Goal: Task Accomplishment & Management: Complete application form

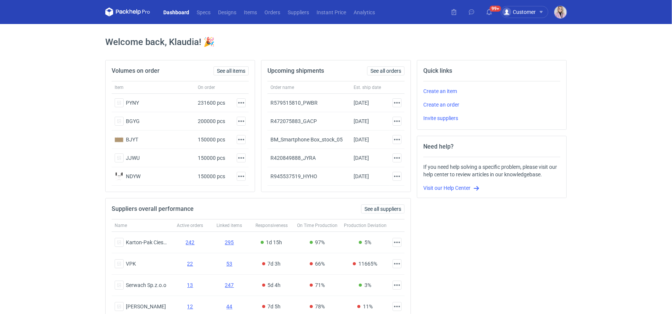
click at [571, 12] on header "Dashboard Specs Designs Items Orders Suppliers Instant Price Analytics 99+ Cust…" at bounding box center [336, 12] width 672 height 24
click at [555, 12] on img "button" at bounding box center [561, 12] width 12 height 12
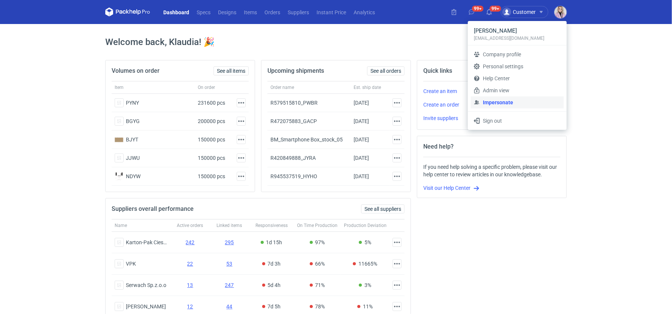
click at [497, 102] on link "Impersonate" at bounding box center [517, 102] width 93 height 12
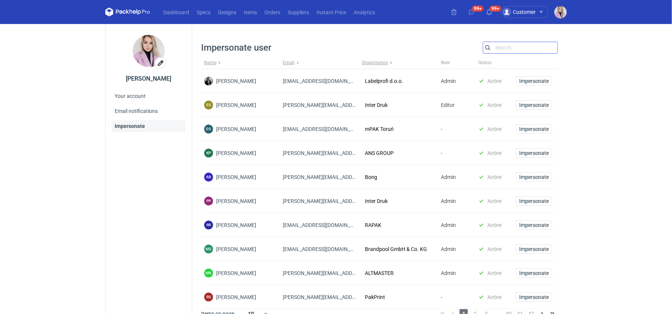
click at [507, 49] on input "Search" at bounding box center [520, 47] width 74 height 9
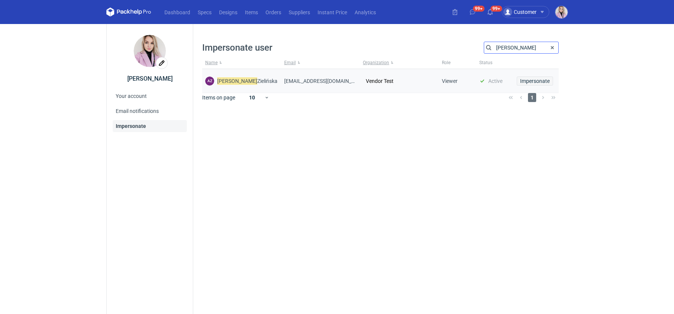
type input "arkadiusz"
click at [529, 82] on span "Impersonate" at bounding box center [535, 80] width 30 height 5
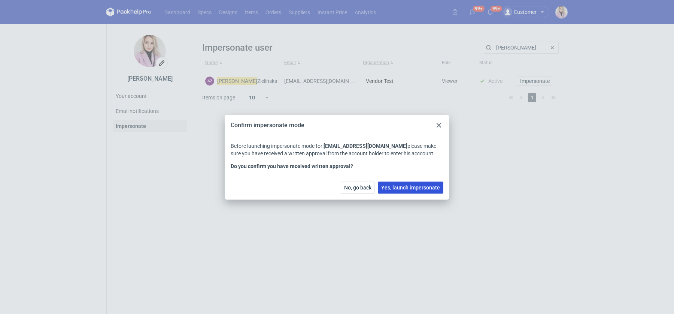
click at [397, 186] on span "Yes, launch impersonate" at bounding box center [410, 187] width 59 height 5
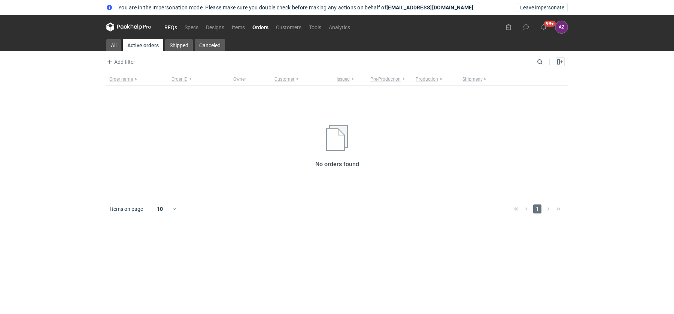
click at [169, 30] on link "RFQs" at bounding box center [171, 26] width 20 height 9
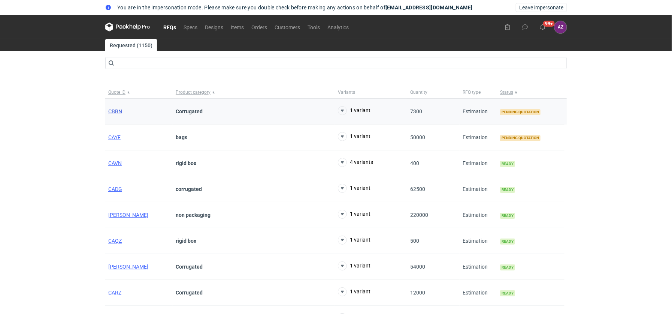
click at [112, 112] on span "CBBN" at bounding box center [115, 111] width 14 height 6
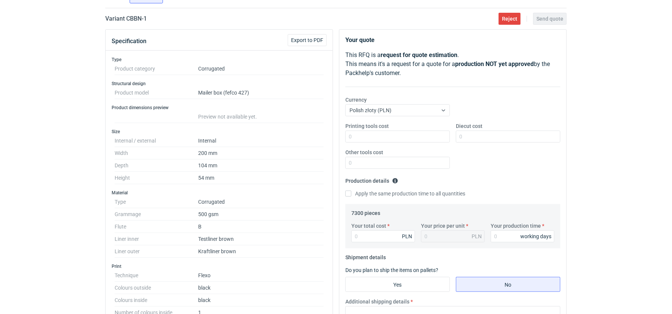
scroll to position [94, 0]
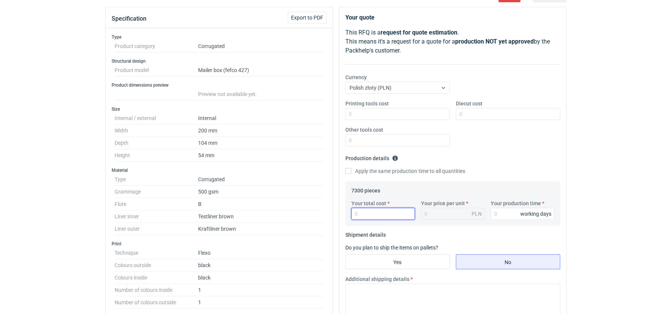
click at [365, 213] on input "Your total cost" at bounding box center [383, 214] width 64 height 12
type input "12045"
type input "1.65"
type input "12045"
click at [502, 215] on input "Your production time" at bounding box center [523, 214] width 64 height 12
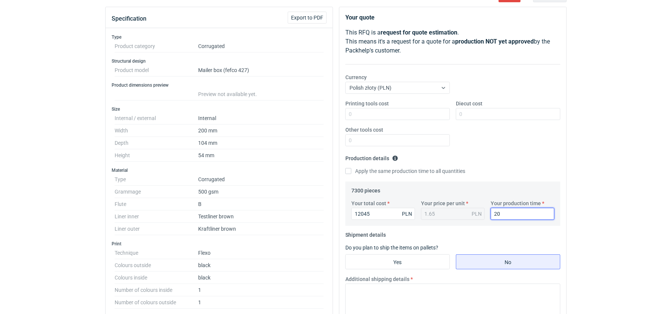
type input "20"
click at [354, 168] on label "Apply the same production time to all quantities" at bounding box center [405, 170] width 120 height 7
click at [351, 168] on input "Apply the same production time to all quantities" at bounding box center [348, 171] width 6 height 6
checkbox input "true"
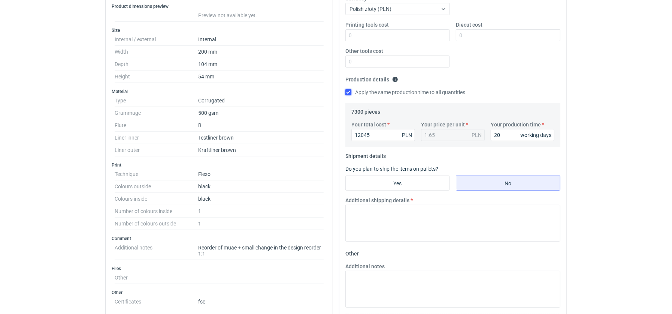
scroll to position [185, 0]
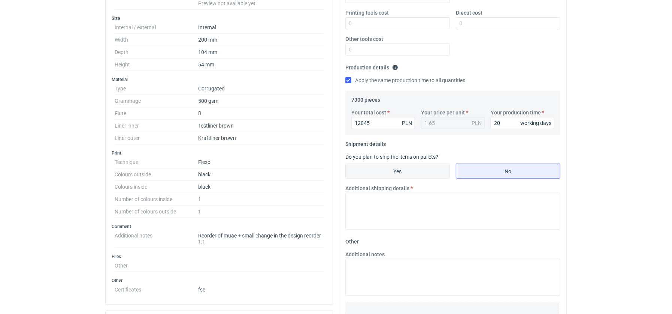
click at [385, 168] on input "Yes" at bounding box center [398, 171] width 104 height 14
radio input "true"
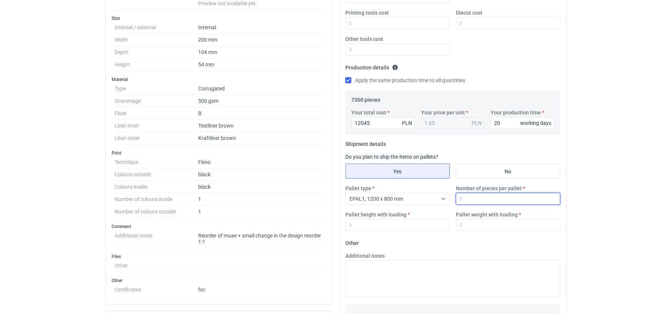
click at [473, 199] on input "Number of pieces per pallet" at bounding box center [508, 199] width 105 height 12
type input "2240"
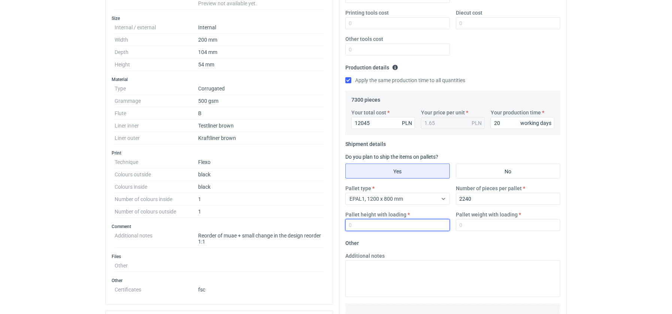
click at [390, 226] on input "Pallet height with loading" at bounding box center [397, 225] width 105 height 12
type input "1600"
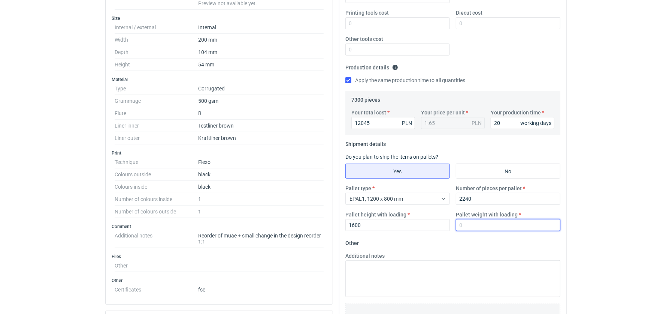
click at [474, 224] on input "Pallet weight with loading" at bounding box center [508, 225] width 105 height 12
type input "170"
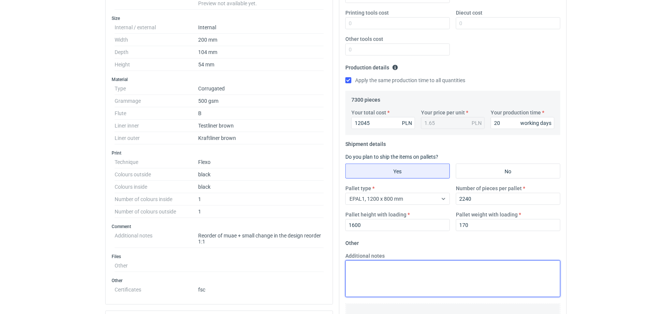
click at [387, 260] on textarea "Additional notes" at bounding box center [452, 278] width 215 height 37
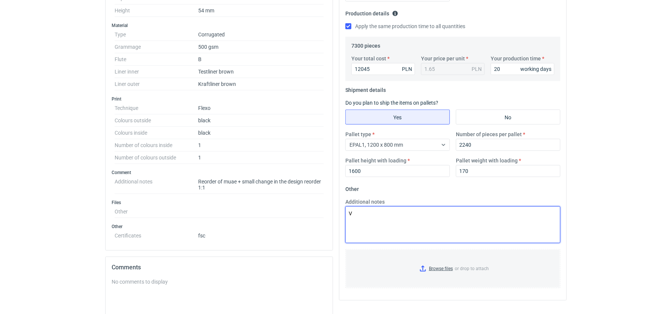
scroll to position [240, 0]
type textarea "Vendor: Mazop"
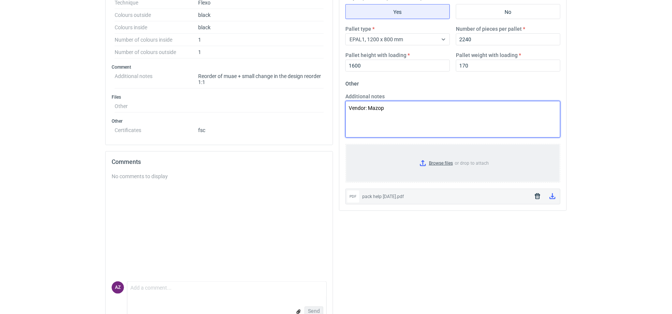
scroll to position [0, 0]
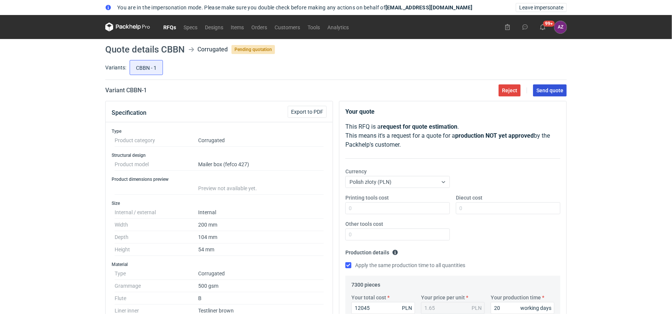
click at [550, 88] on span "Send quote" at bounding box center [550, 90] width 27 height 5
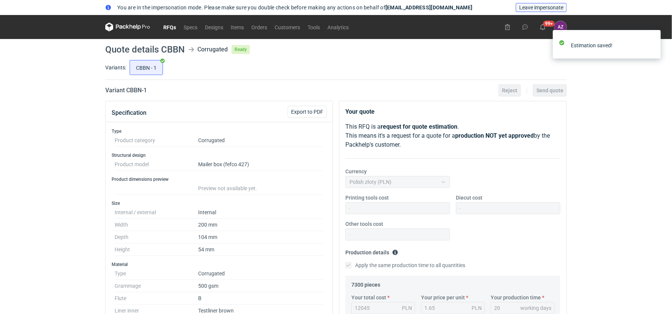
click at [546, 9] on span "Leave impersonate" at bounding box center [541, 7] width 44 height 5
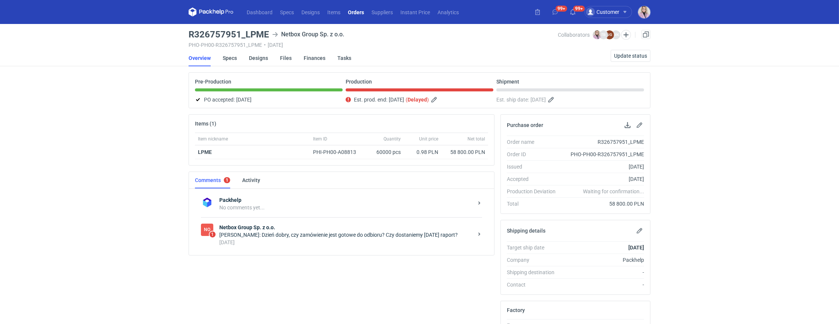
click at [204, 13] on icon at bounding box center [210, 11] width 45 height 9
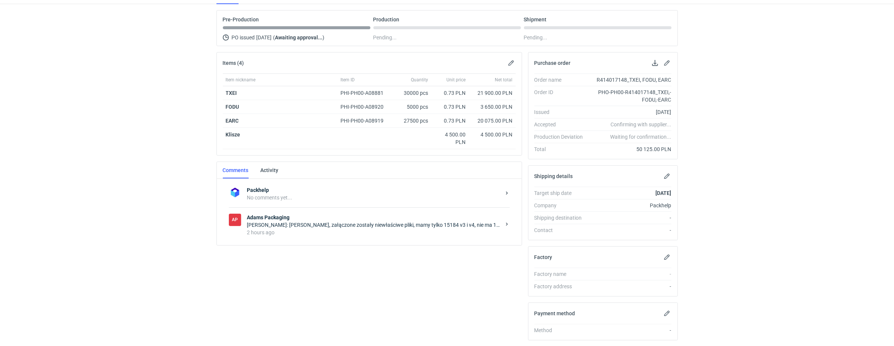
click at [341, 224] on div "[PERSON_NAME]: [PERSON_NAME], załączone zostały niewłaściwe pliki, mamy tylko 1…" at bounding box center [374, 224] width 254 height 7
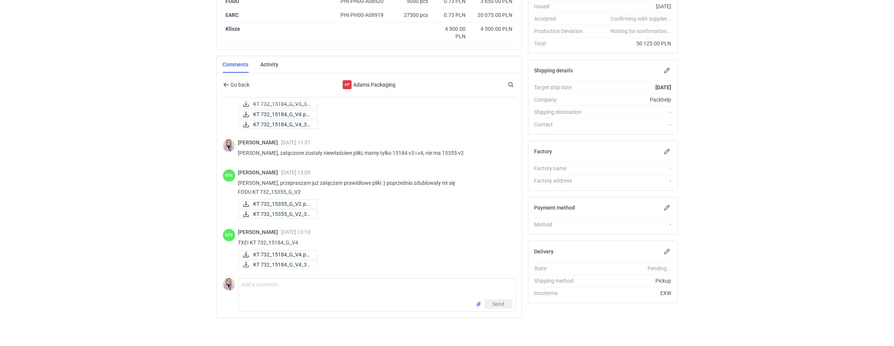
scroll to position [363, 0]
click at [241, 194] on p "Pani Klaudio, przepraszam już załączam prawidłowe pliki :) poprzednio zdublował…" at bounding box center [374, 188] width 272 height 18
copy p "FODU"
click at [275, 205] on span "KT 732_15355_G_V2.pd..." at bounding box center [282, 204] width 57 height 8
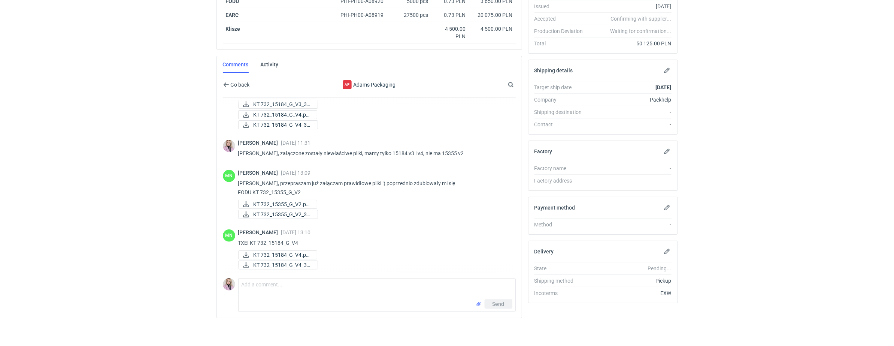
click at [244, 239] on p "TXEI KT 732_15184_G_V4" at bounding box center [374, 242] width 272 height 9
click at [244, 240] on p "TXEI KT 732_15184_G_V4" at bounding box center [374, 242] width 272 height 9
copy p "TXEI"
click at [284, 254] on span "KT 732_15184_G_V4.pd..." at bounding box center [282, 255] width 57 height 8
click at [251, 287] on textarea "Comment message" at bounding box center [377, 288] width 277 height 21
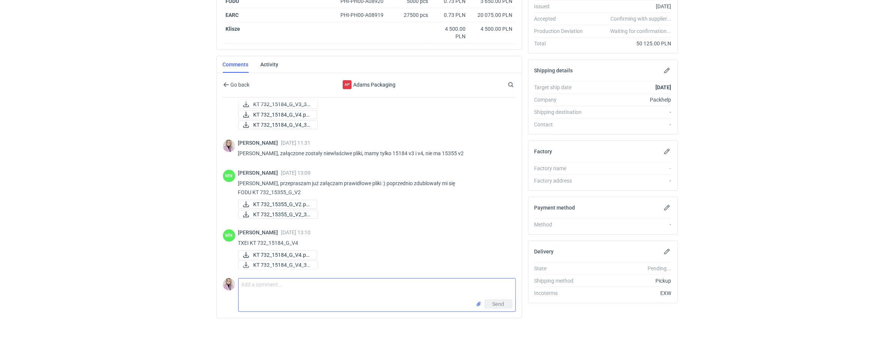
click at [251, 287] on textarea "Comment message" at bounding box center [377, 288] width 277 height 21
drag, startPoint x: 300, startPoint y: 189, endPoint x: 239, endPoint y: 190, distance: 61.5
click at [239, 190] on p "Pani Klaudio, przepraszam już załączam prawidłowe pliki :) poprzednio zdublował…" at bounding box center [374, 188] width 272 height 18
copy p "FODU KT 732_15355_G_V2"
click at [260, 290] on textarea "Pani Małgosiu, akceptuję pliki" at bounding box center [377, 288] width 277 height 21
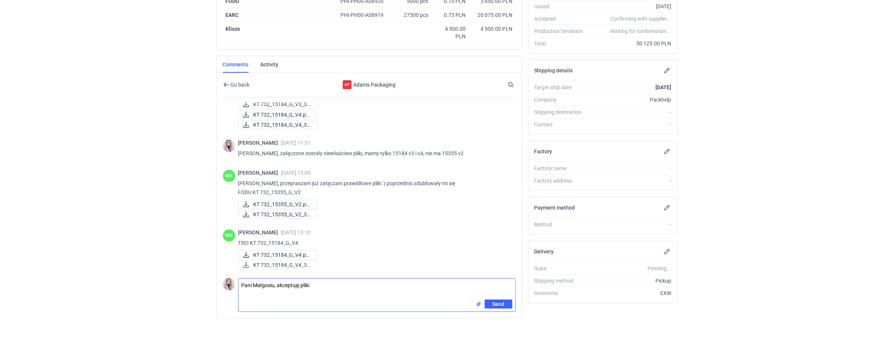
paste textarea "FODU KT 732_15355_G_V2"
drag, startPoint x: 305, startPoint y: 238, endPoint x: 238, endPoint y: 238, distance: 66.7
click at [238, 241] on p "TXEI KT 732_15184_G_V4" at bounding box center [374, 242] width 272 height 9
copy p "TXEI KT 732_15184_G_V4"
click at [340, 293] on textarea "Pani Małgosiu, akceptuję pliki FODU KT 732_15355_G_V2 oraz" at bounding box center [377, 288] width 277 height 21
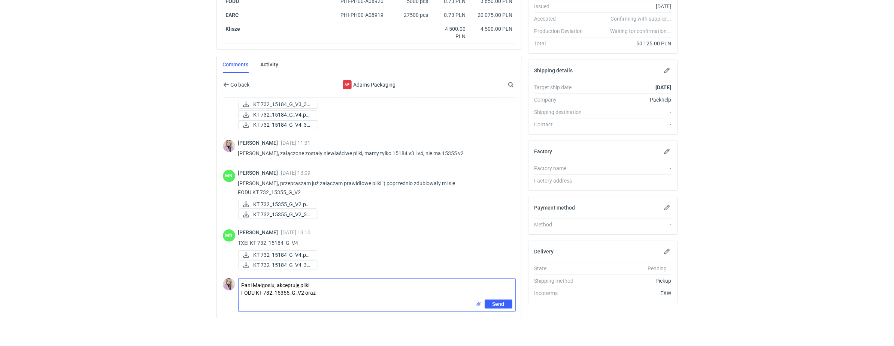
paste textarea "TXEI KT 732_15184_G_V4"
type textarea "Pani Małgosiu, akceptuję pliki FODU KT 732_15355_G_V2 oraz TXEI KT 732_15184_G_…"
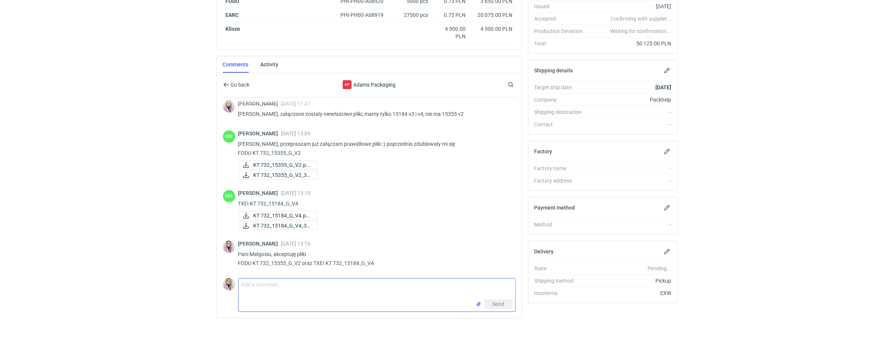
scroll to position [402, 0]
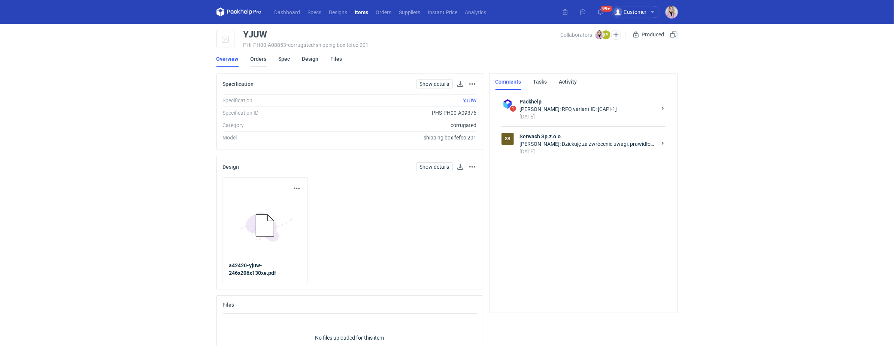
click at [260, 58] on link "Orders" at bounding box center [259, 59] width 16 height 16
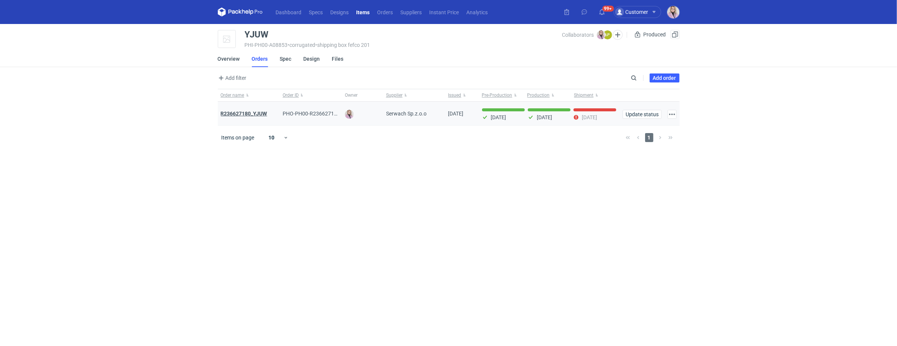
click at [245, 116] on strong "R236627180_YJUW" at bounding box center [244, 114] width 46 height 6
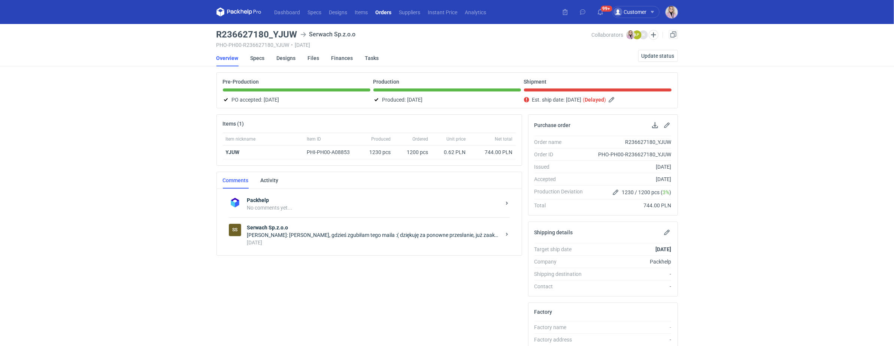
scroll to position [40, 0]
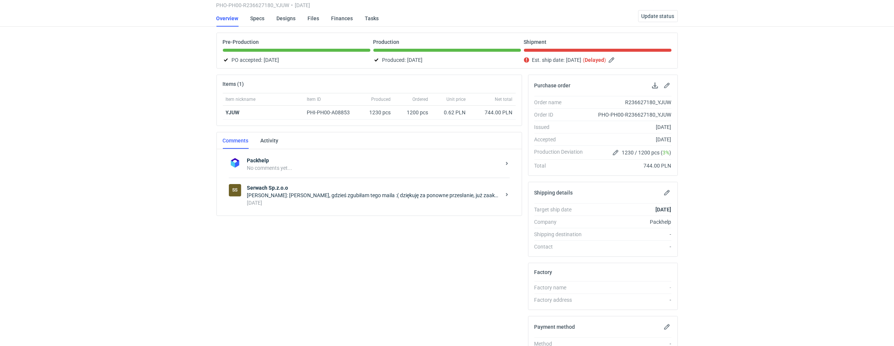
click at [333, 197] on div "Klaudia Wiśniewska: Panie Łukaszu, gdzieś zgubiłam tego maila :( dziękuję za po…" at bounding box center [374, 194] width 254 height 7
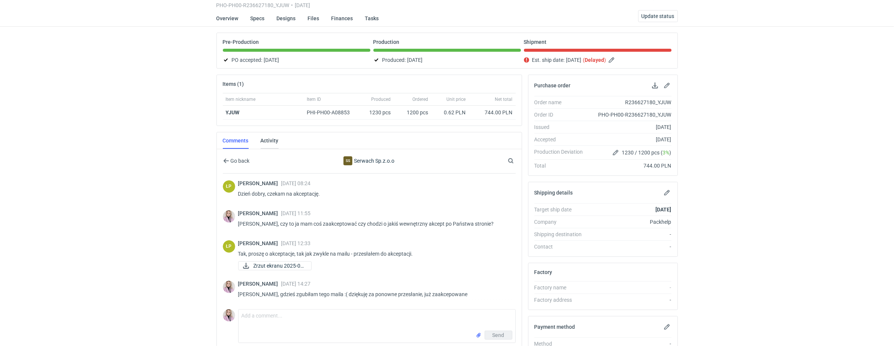
click at [266, 134] on link "Activity" at bounding box center [270, 140] width 18 height 16
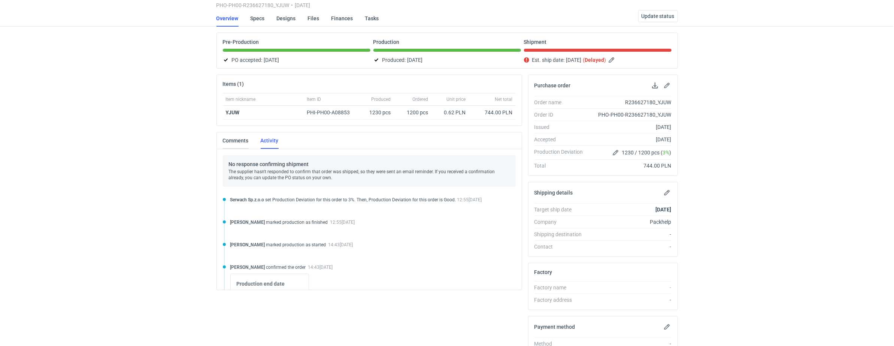
click at [238, 135] on link "Comments" at bounding box center [236, 140] width 26 height 16
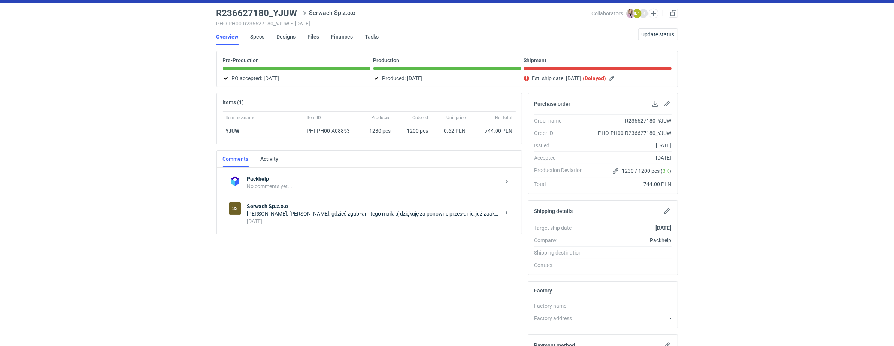
scroll to position [19, 0]
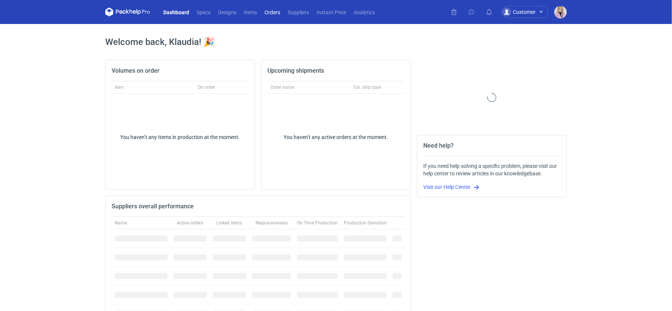
click at [269, 14] on link "Orders" at bounding box center [272, 11] width 23 height 9
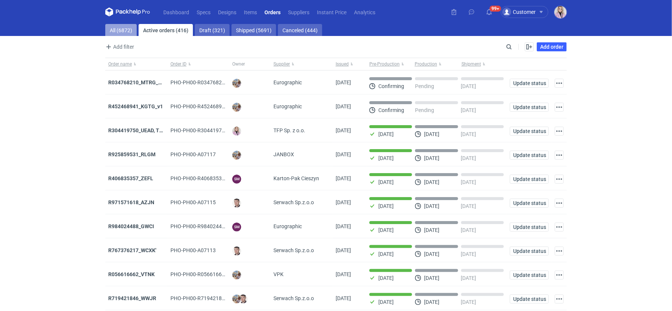
click at [121, 33] on link "All (6872)" at bounding box center [120, 30] width 31 height 12
click at [510, 44] on input "Search" at bounding box center [477, 46] width 74 height 9
paste input "KDUP"
type input "KDUP"
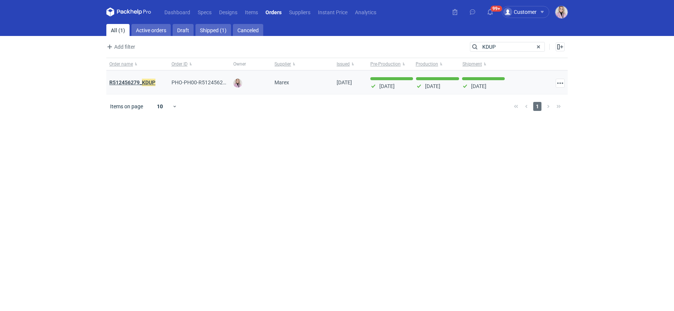
click at [136, 80] on strong "R512456279_ KDUP" at bounding box center [132, 82] width 46 height 8
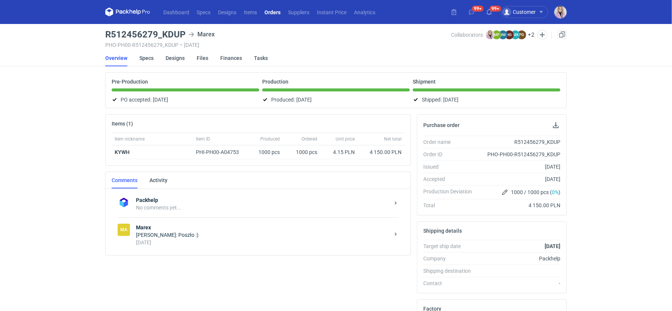
click at [177, 239] on div "14 days ago" at bounding box center [263, 242] width 254 height 7
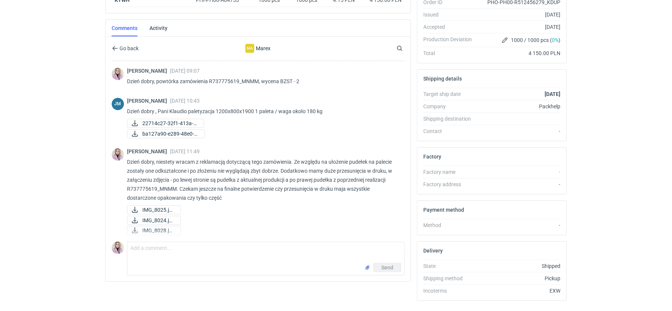
scroll to position [85, 0]
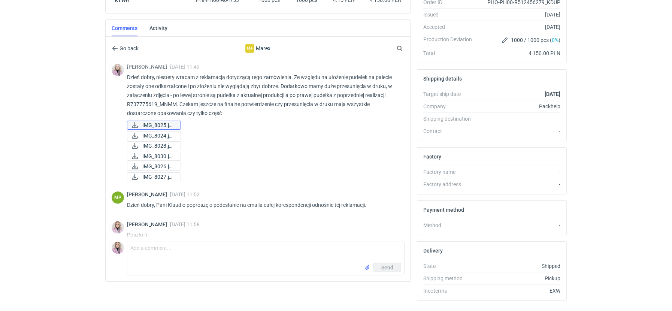
click at [160, 124] on span "IMG_8025.jpeg" at bounding box center [158, 125] width 32 height 8
click at [162, 134] on span "IMG_8024.jpeg" at bounding box center [158, 136] width 32 height 8
click at [173, 144] on span "IMG_8028.jpeg" at bounding box center [158, 146] width 32 height 8
click at [172, 155] on span "IMG_8030.jpeg" at bounding box center [158, 156] width 32 height 8
click at [169, 167] on span "IMG_8026.jpeg" at bounding box center [158, 166] width 32 height 8
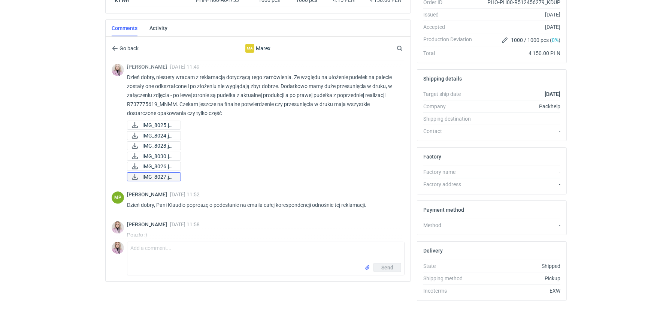
click at [168, 174] on span "IMG_8027.jpeg" at bounding box center [158, 177] width 32 height 8
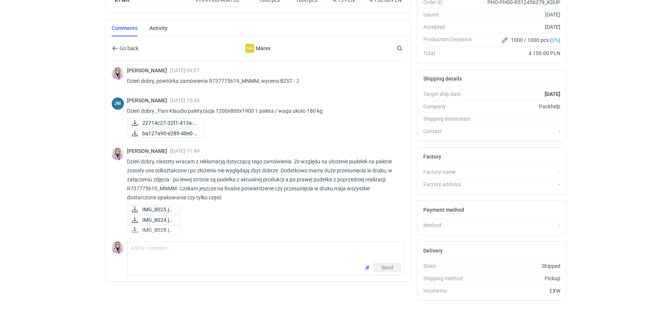
scroll to position [93, 0]
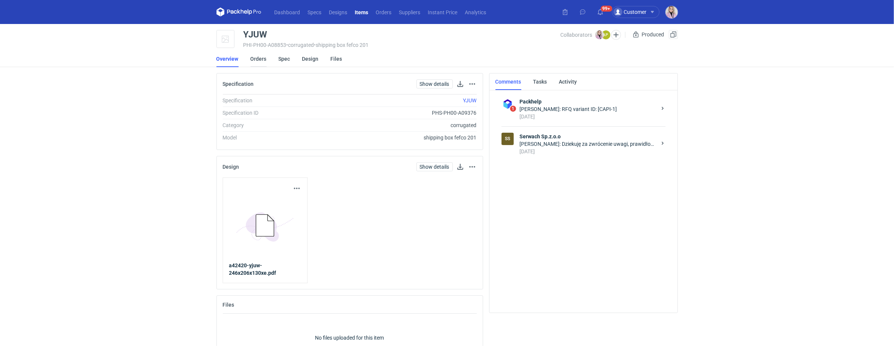
click at [251, 60] on link "Orders" at bounding box center [259, 59] width 16 height 16
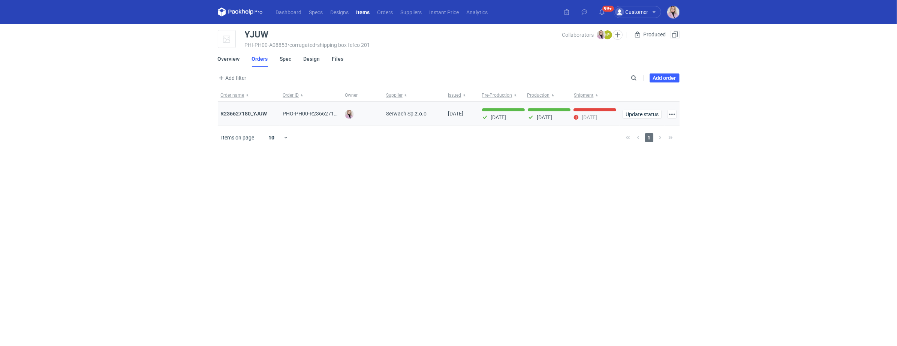
click at [246, 114] on strong "R236627180_YJUW" at bounding box center [244, 114] width 46 height 6
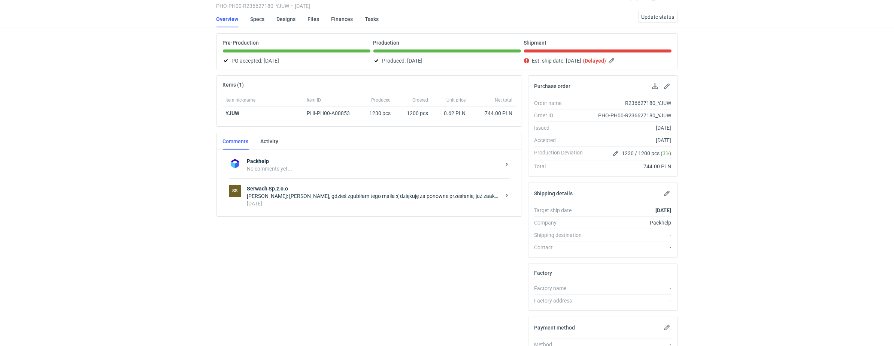
scroll to position [40, 0]
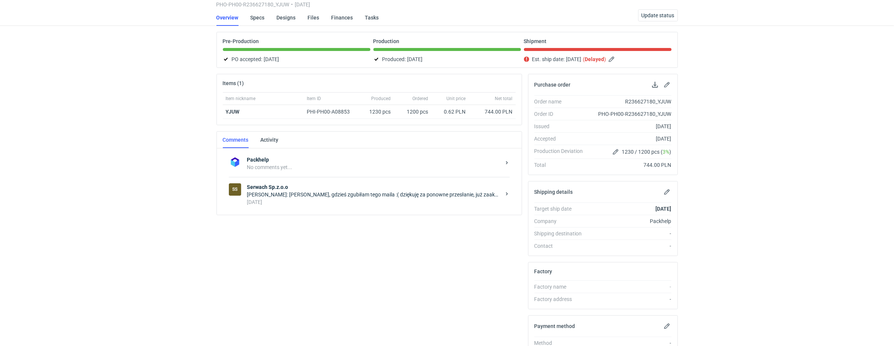
click at [309, 193] on div "[PERSON_NAME]: [PERSON_NAME], gdzieś zgubiłam tego maila :( dziękuję za ponowne…" at bounding box center [374, 194] width 254 height 7
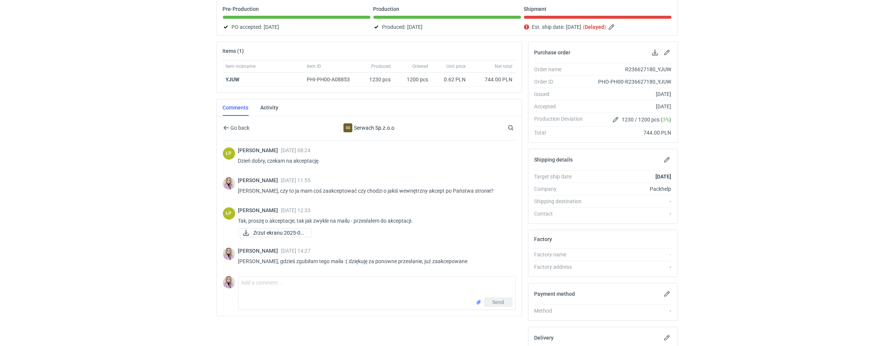
scroll to position [75, 0]
click at [263, 293] on textarea "Comment message" at bounding box center [377, 284] width 277 height 21
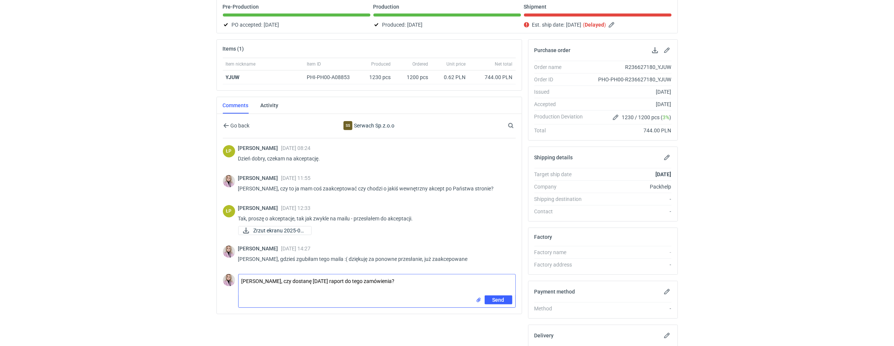
type textarea "[PERSON_NAME], czy dostanę [DATE] raport do tego zamówienia?"
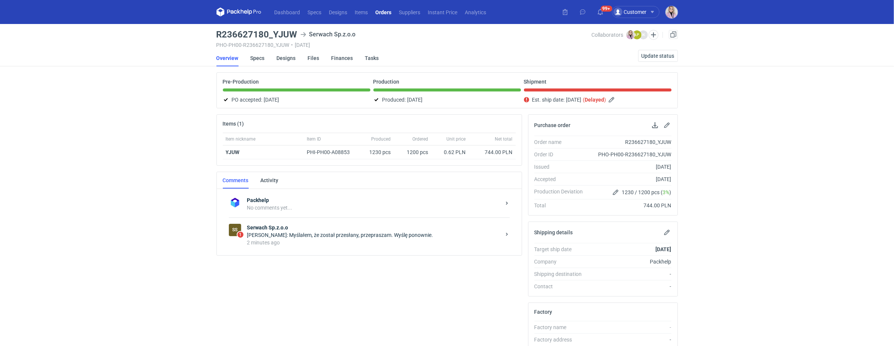
click at [295, 234] on div "Łukasz Postawa: Myślałem, że został przesłany, przepraszam. Wyślę ponownie." at bounding box center [374, 234] width 254 height 7
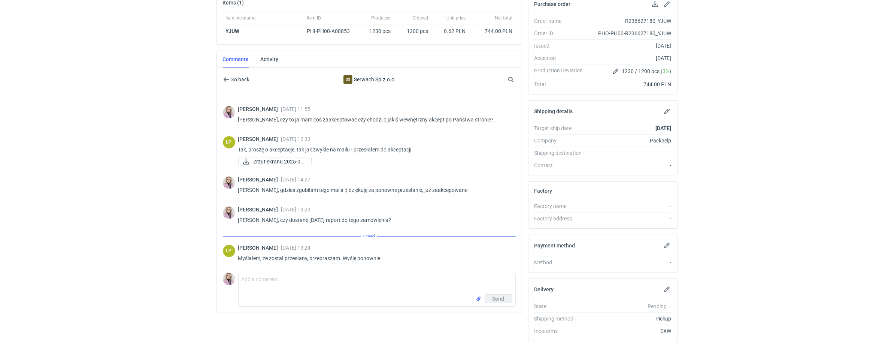
scroll to position [121, 0]
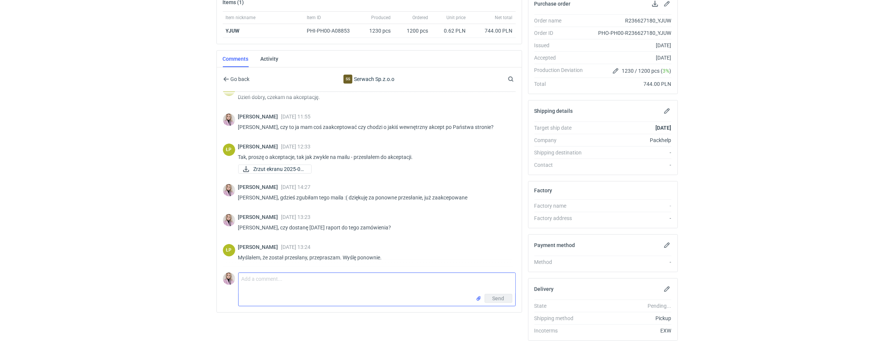
click at [275, 291] on textarea "Comment message" at bounding box center [377, 283] width 277 height 21
type textarea "Ok, dziękuję"
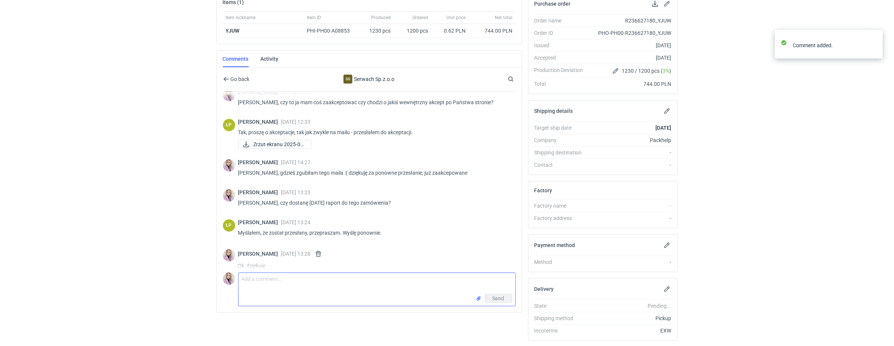
scroll to position [48, 0]
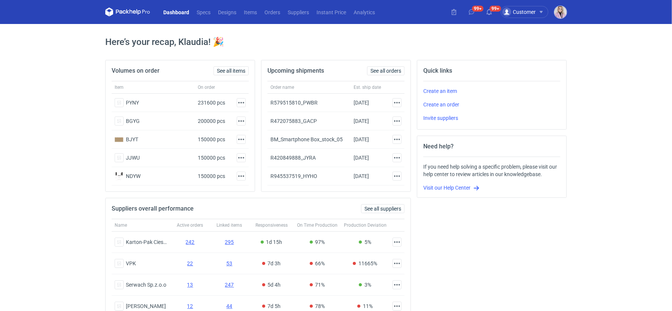
click at [564, 12] on img "button" at bounding box center [561, 12] width 12 height 12
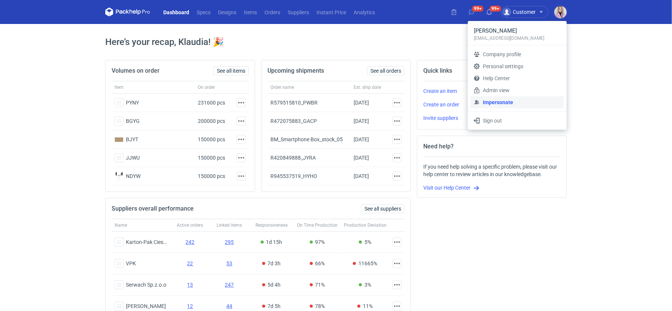
click at [501, 101] on link "Impersonate" at bounding box center [517, 102] width 93 height 12
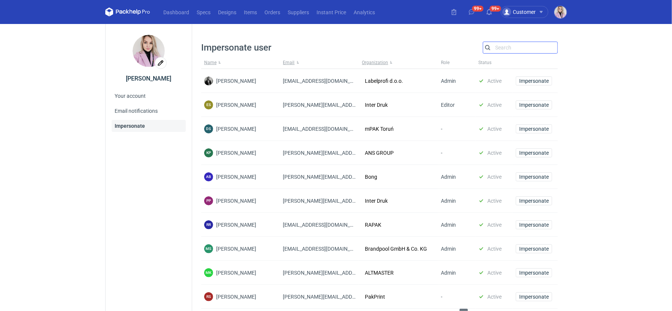
click at [533, 43] on input "Search" at bounding box center [520, 47] width 74 height 9
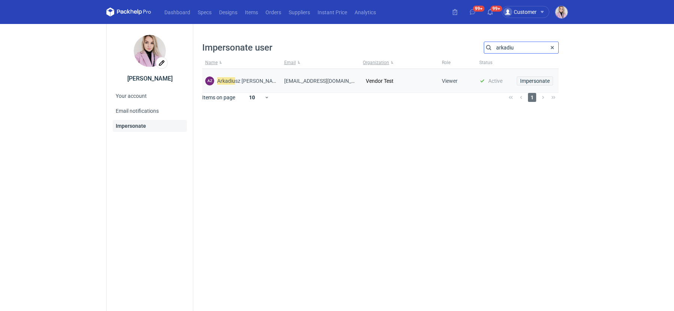
type input "arkadiu"
click at [528, 84] on button "Impersonate" at bounding box center [535, 80] width 36 height 9
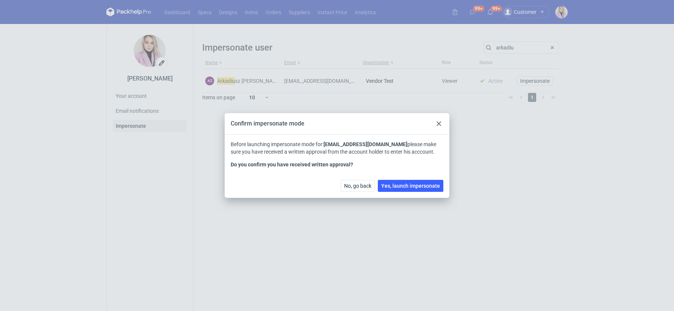
click at [404, 178] on div "No, go back Yes, launch impersonate" at bounding box center [337, 185] width 225 height 24
click at [404, 186] on span "Yes, launch impersonate" at bounding box center [410, 185] width 59 height 5
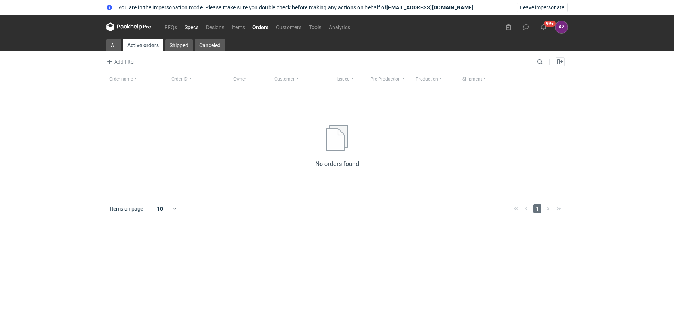
click at [194, 28] on link "Specs" at bounding box center [191, 26] width 21 height 9
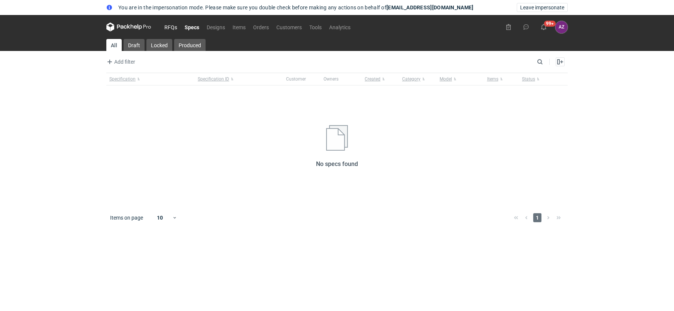
click at [179, 28] on link "RFQs" at bounding box center [171, 26] width 20 height 9
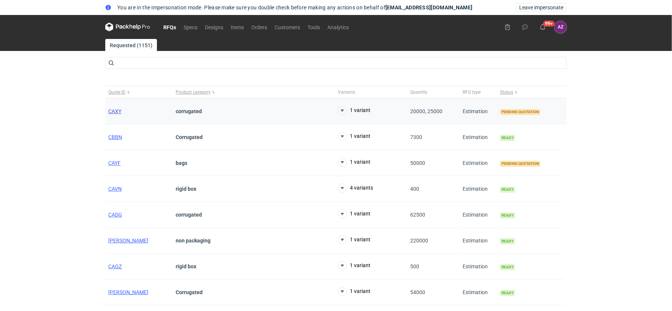
click at [112, 112] on span "CAXY" at bounding box center [114, 111] width 13 height 6
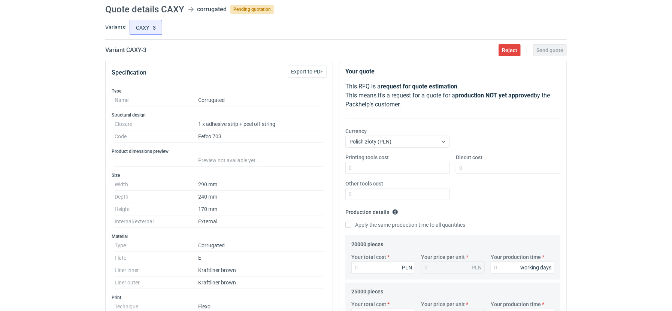
scroll to position [61, 0]
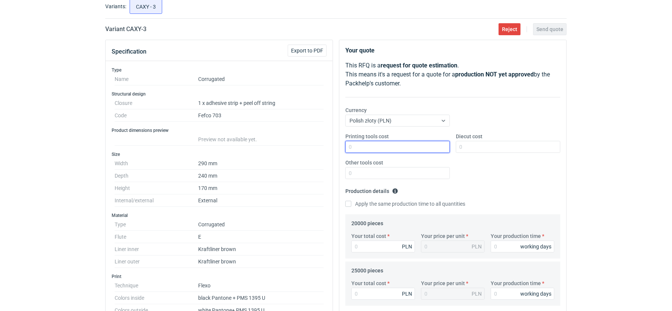
click at [381, 146] on input "Printing tools cost" at bounding box center [397, 147] width 105 height 12
type input "1400"
type input "2"
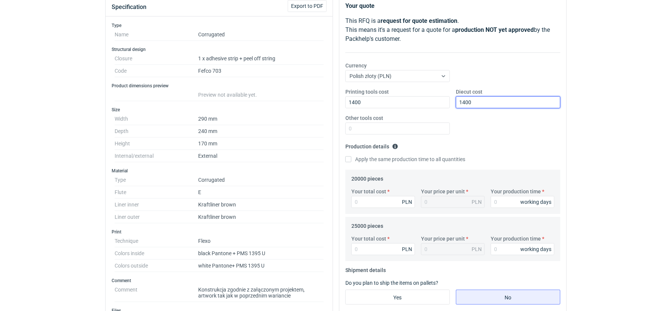
scroll to position [108, 0]
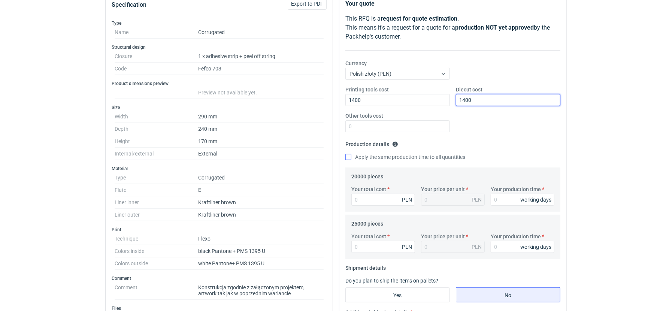
type input "1400"
click at [348, 155] on input "Apply the same production time to all quantities" at bounding box center [348, 157] width 6 height 6
checkbox input "true"
click at [510, 204] on input "Your production time" at bounding box center [523, 200] width 64 height 12
type input "1"
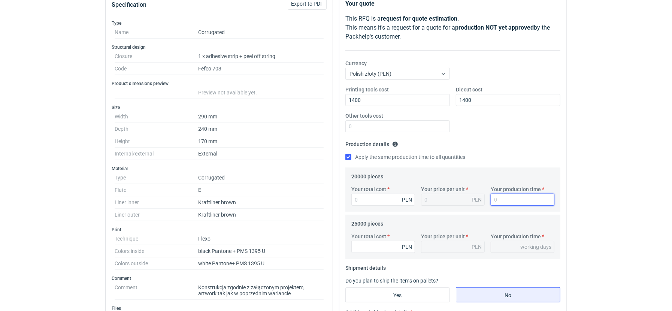
type input "1"
type input "15"
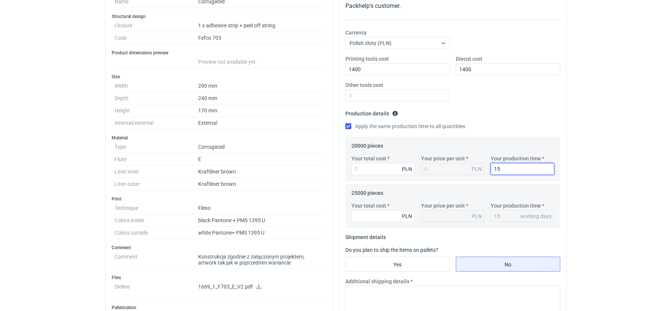
scroll to position [139, 0]
type input "15"
click at [378, 159] on label "Your total cost" at bounding box center [368, 157] width 35 height 7
click at [378, 163] on input "Your total cost" at bounding box center [383, 169] width 64 height 12
click at [376, 169] on input "Your total cost" at bounding box center [383, 169] width 64 height 12
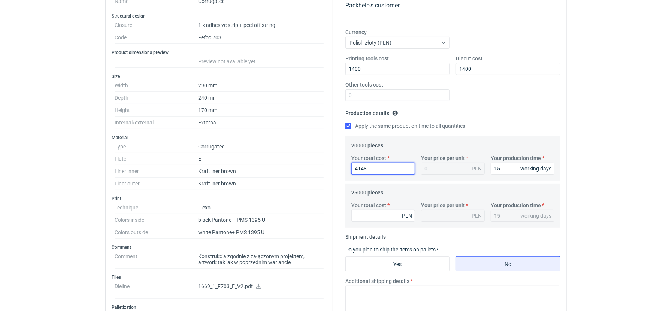
type input "41480"
type input "2.07"
type input "41480"
click at [362, 215] on input "Your total cost" at bounding box center [383, 216] width 64 height 12
type input "51100"
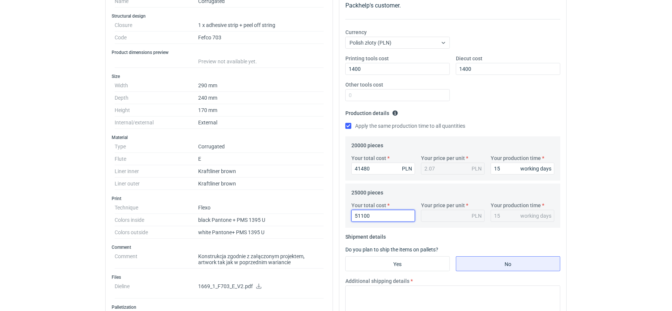
type input "2.04"
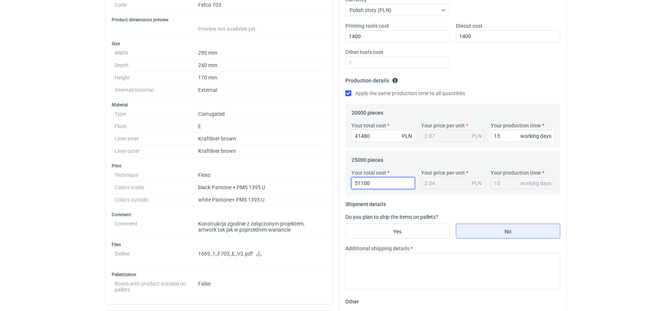
scroll to position [182, 0]
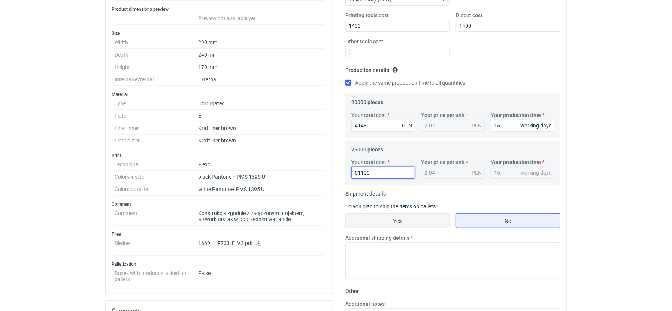
type input "51100"
click at [406, 225] on input "Yes" at bounding box center [398, 221] width 104 height 14
radio input "true"
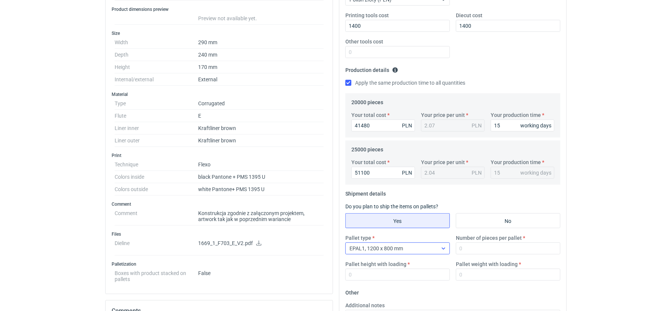
scroll to position [254, 0]
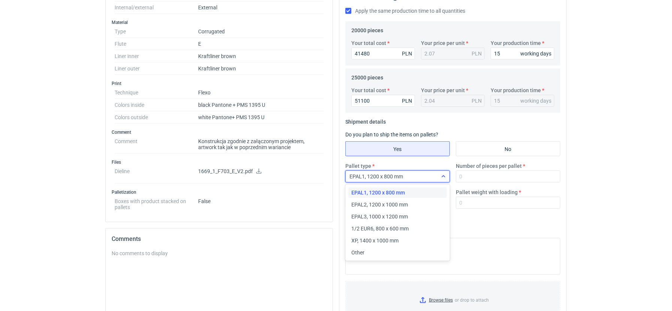
click at [416, 175] on div "EPAL1, 1200 x 800 mm" at bounding box center [392, 176] width 92 height 10
click at [392, 202] on span "EPAL2, 1200 x 1000 mm" at bounding box center [379, 204] width 57 height 7
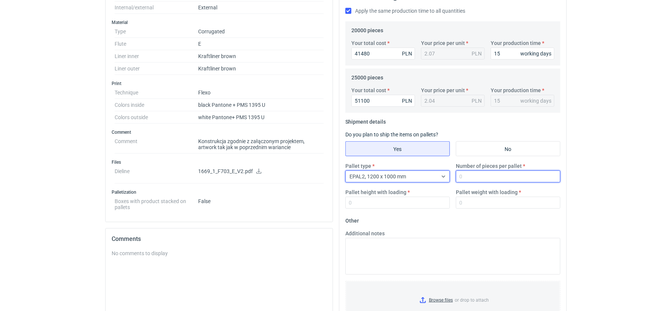
click at [476, 179] on input "Number of pieces per pallet" at bounding box center [508, 176] width 105 height 12
type input "1520"
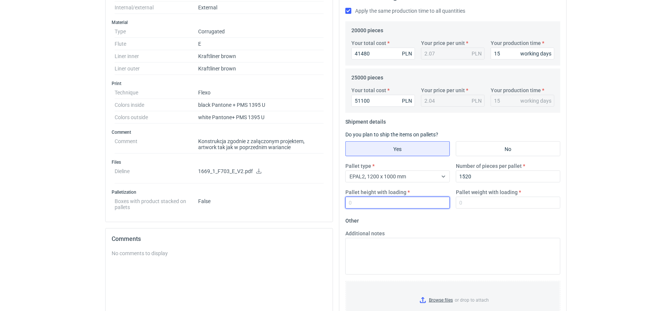
click at [406, 201] on input "Pallet height with loading" at bounding box center [397, 203] width 105 height 12
type input "1800"
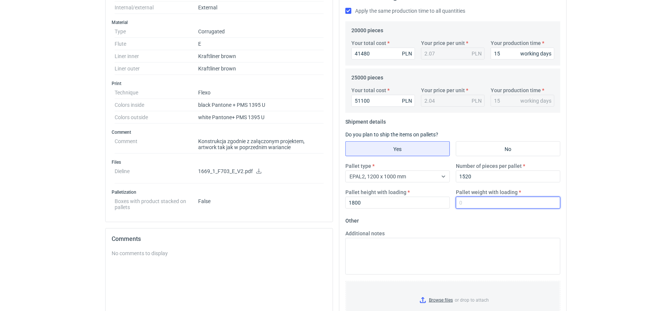
click at [480, 205] on input "Pallet weight with loading" at bounding box center [508, 203] width 105 height 12
type input "400"
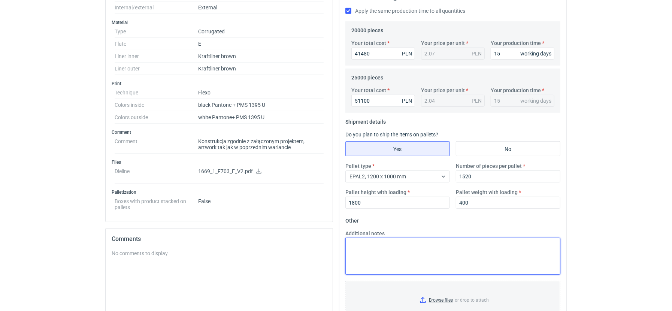
click at [386, 251] on textarea "Additional notes" at bounding box center [452, 256] width 215 height 37
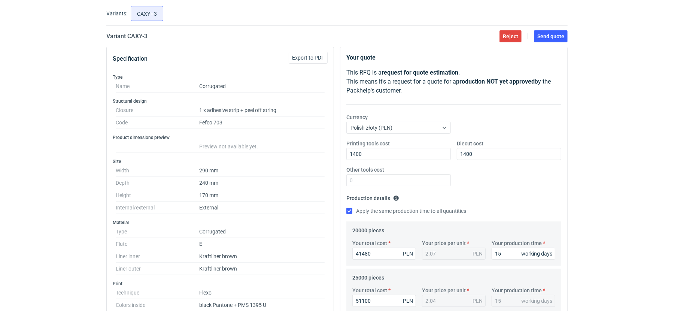
scroll to position [0, 0]
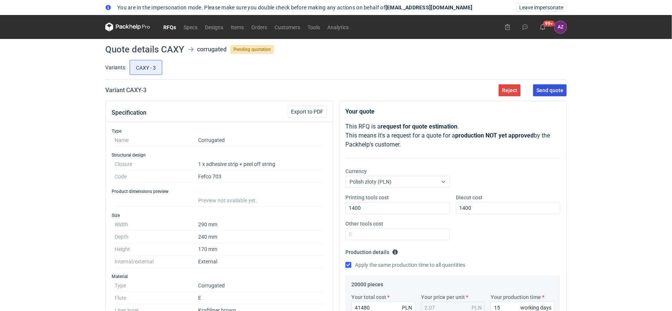
type textarea "Vendor: Werner Kenkel (wycena mail)"
click at [548, 91] on span "Send quote" at bounding box center [550, 90] width 27 height 5
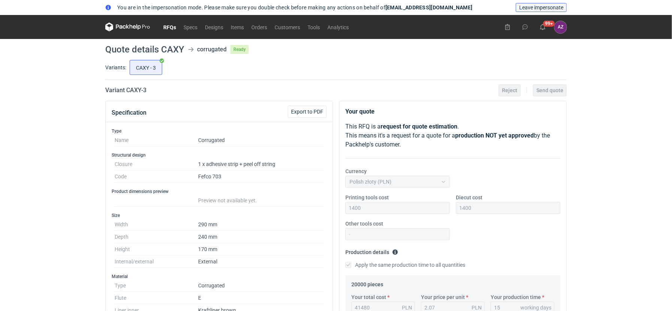
click at [532, 11] on button "Leave impersonate" at bounding box center [541, 7] width 51 height 9
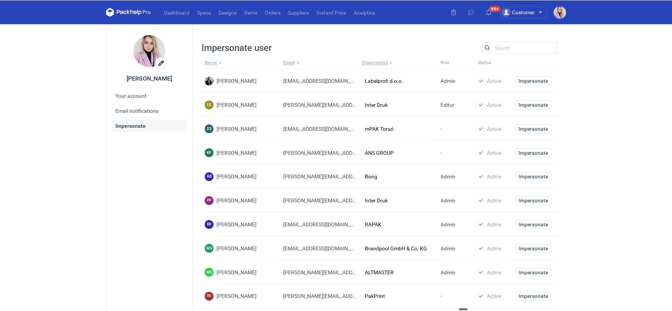
scroll to position [6, 0]
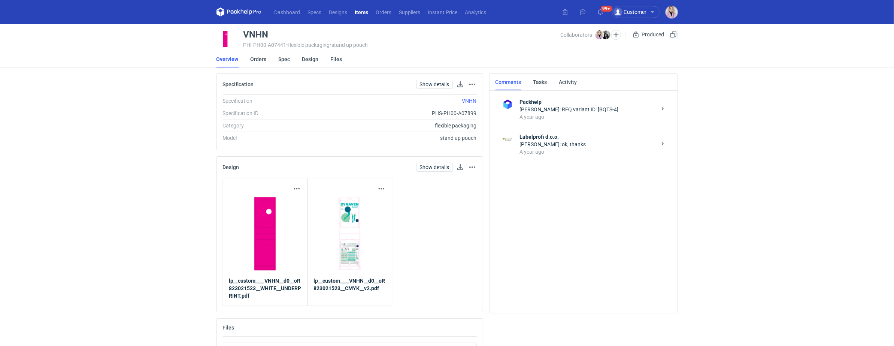
click at [259, 61] on link "Orders" at bounding box center [259, 59] width 16 height 16
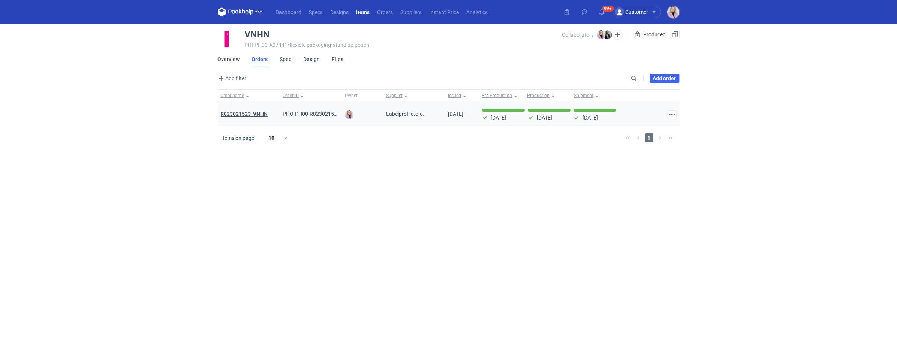
click at [233, 113] on strong "R823021523_VNHN" at bounding box center [244, 114] width 47 height 6
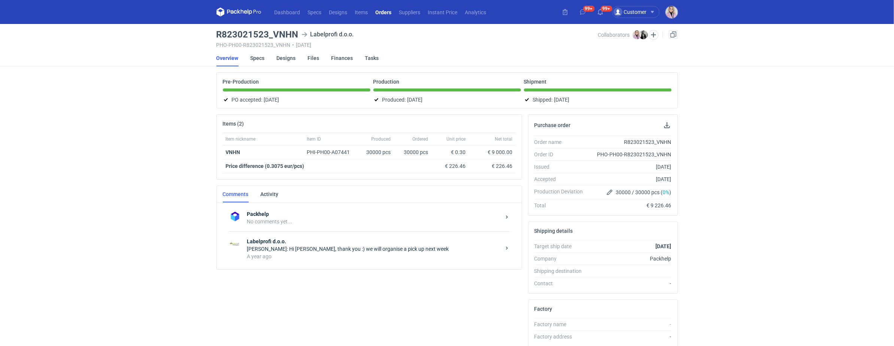
click at [343, 246] on div "[PERSON_NAME]: Hi [PERSON_NAME], thank you :) we will organise a pick up next w…" at bounding box center [374, 248] width 254 height 7
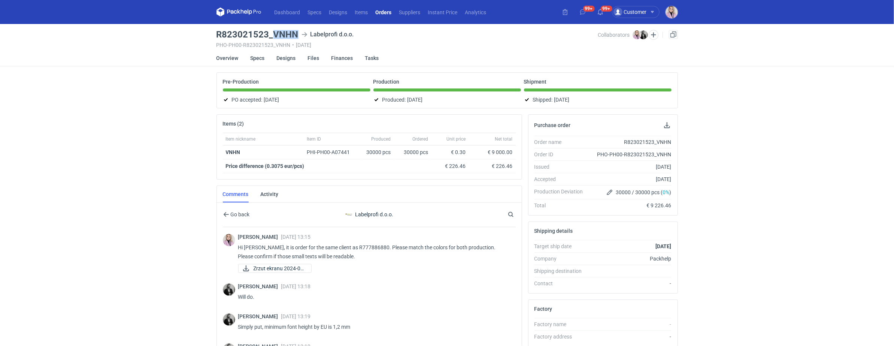
drag, startPoint x: 296, startPoint y: 33, endPoint x: 274, endPoint y: 34, distance: 21.8
click at [274, 34] on h3 "R823021523_VNHN" at bounding box center [258, 34] width 82 height 9
copy h3 "VNHN"
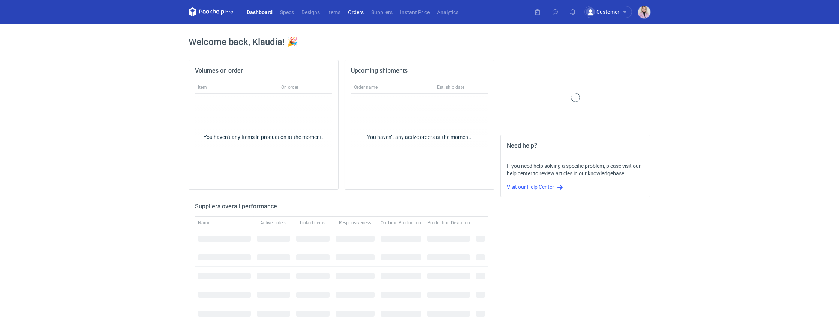
click at [355, 13] on link "Orders" at bounding box center [355, 11] width 23 height 9
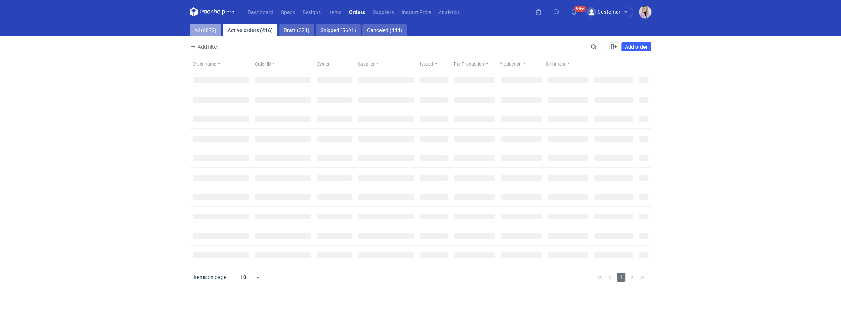
click at [206, 30] on link "All (6872)" at bounding box center [205, 30] width 31 height 12
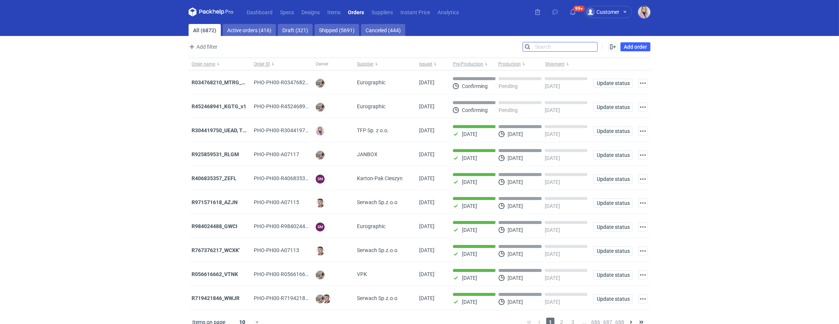
click at [596, 43] on input "Search" at bounding box center [560, 46] width 74 height 9
click at [595, 44] on input "Search" at bounding box center [560, 46] width 74 height 9
paste input "GHEQ"
type input "GHEQ"
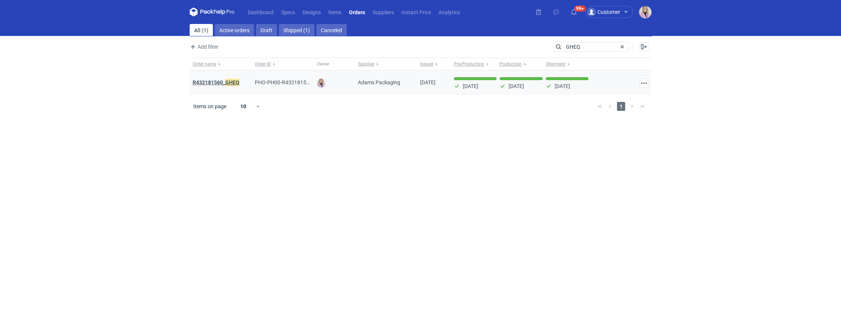
click at [219, 84] on strong "R432181560_ GHEQ" at bounding box center [216, 82] width 47 height 8
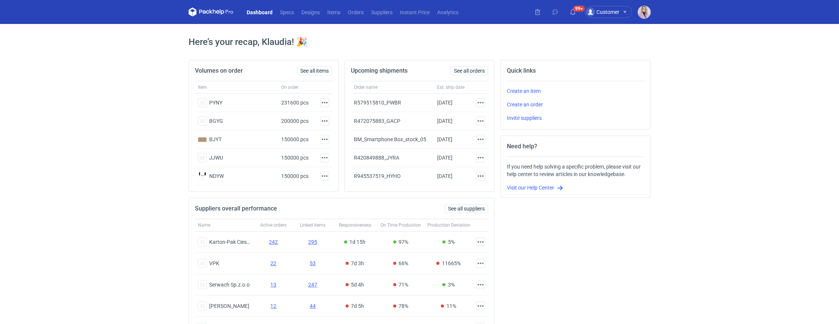
click at [644, 12] on img "button" at bounding box center [644, 12] width 12 height 12
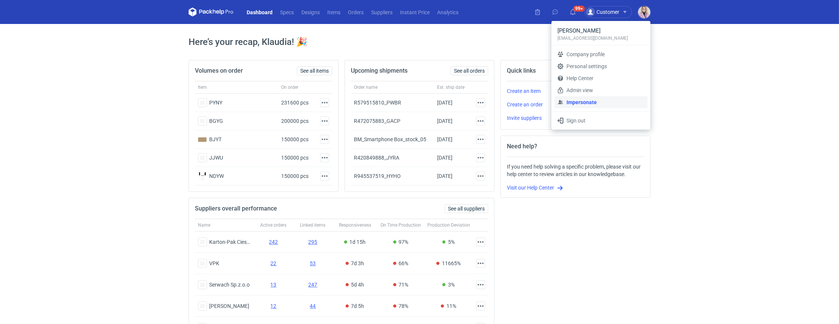
click at [592, 99] on link "Impersonate" at bounding box center [600, 102] width 93 height 12
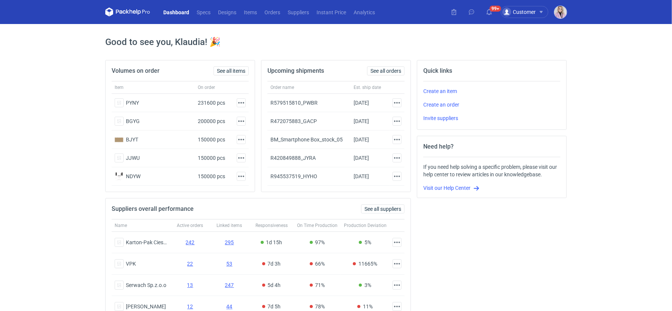
click at [564, 11] on img "button" at bounding box center [561, 12] width 12 height 12
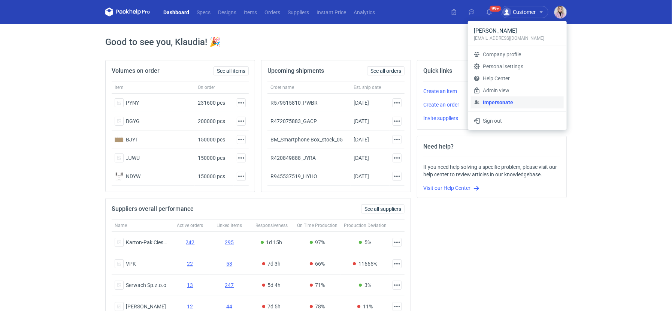
click at [503, 99] on link "Impersonate" at bounding box center [517, 102] width 93 height 12
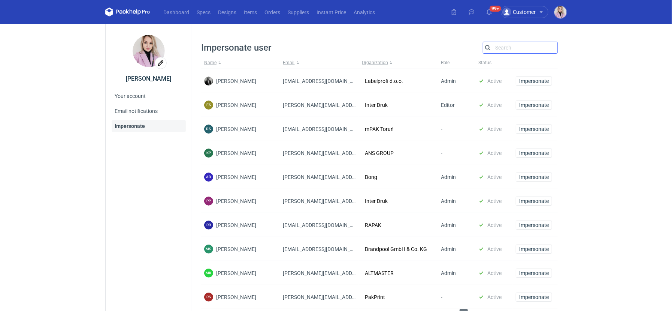
click at [500, 48] on input "Search" at bounding box center [520, 47] width 74 height 9
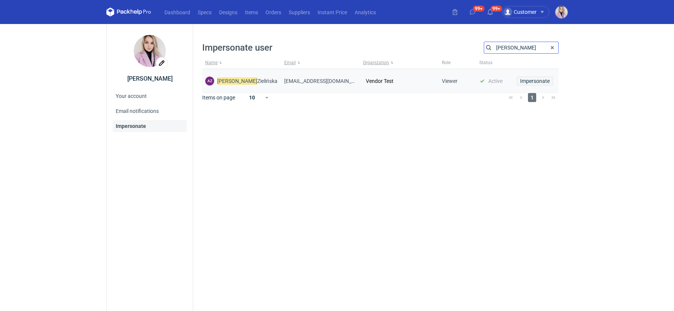
type input "[PERSON_NAME]"
click at [530, 79] on span "Impersonate" at bounding box center [535, 80] width 30 height 5
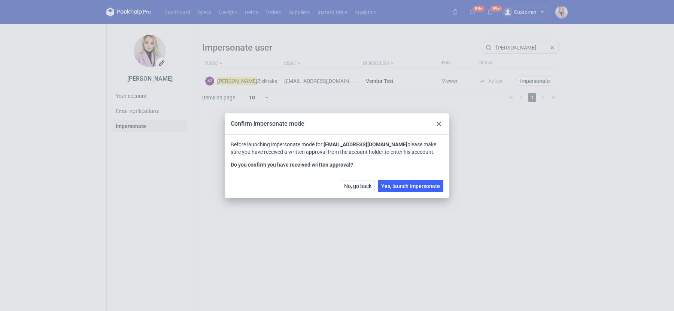
click at [401, 193] on div "No, go back Yes, launch impersonate" at bounding box center [337, 185] width 225 height 24
click at [414, 182] on button "Yes, launch impersonate" at bounding box center [411, 186] width 66 height 12
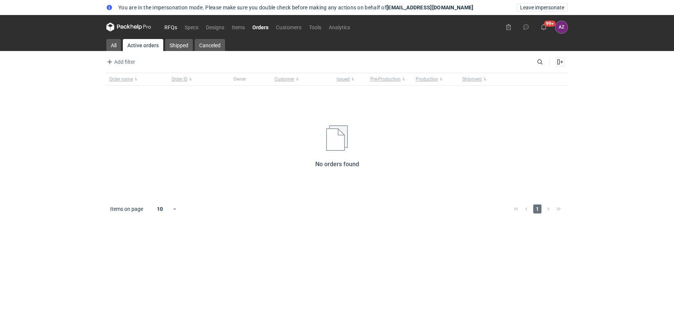
click at [167, 30] on link "RFQs" at bounding box center [171, 26] width 20 height 9
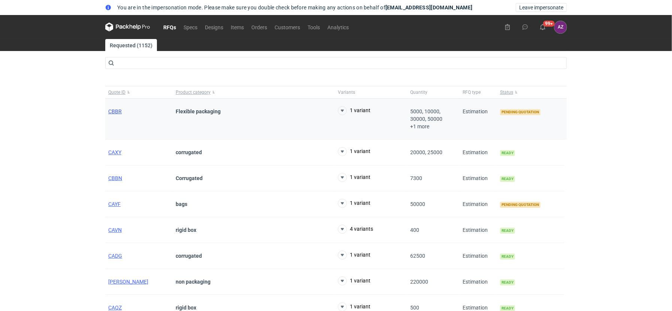
click at [115, 112] on span "CBBR" at bounding box center [114, 111] width 13 height 6
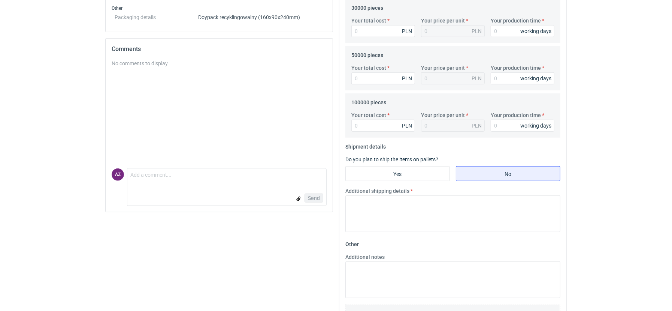
scroll to position [379, 0]
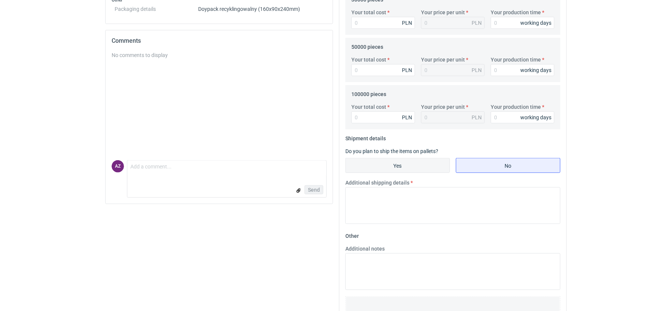
click at [401, 164] on input "Yes" at bounding box center [398, 165] width 104 height 14
radio input "true"
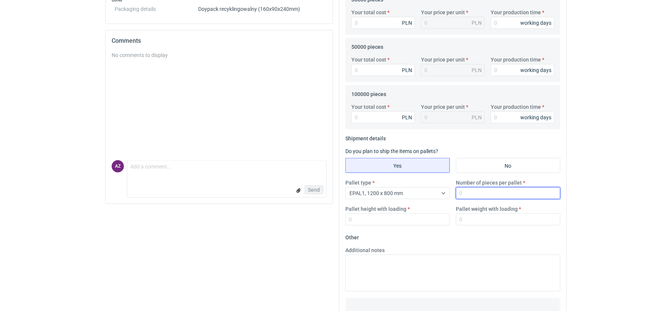
click at [476, 196] on input "Number of pieces per pallet" at bounding box center [508, 193] width 105 height 12
type input "30000"
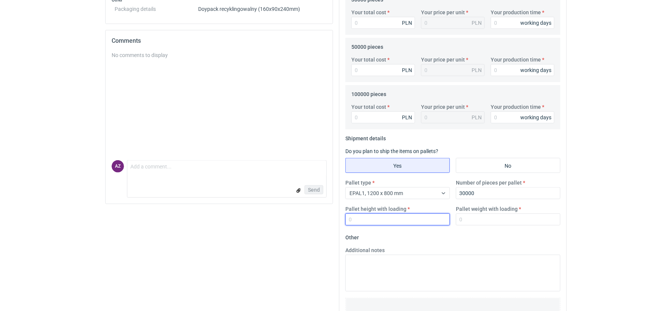
click at [392, 220] on input "Pallet height with loading" at bounding box center [397, 219] width 105 height 12
type input "1700"
click at [480, 213] on input "Pallet weight with loading" at bounding box center [508, 219] width 105 height 12
type input "300"
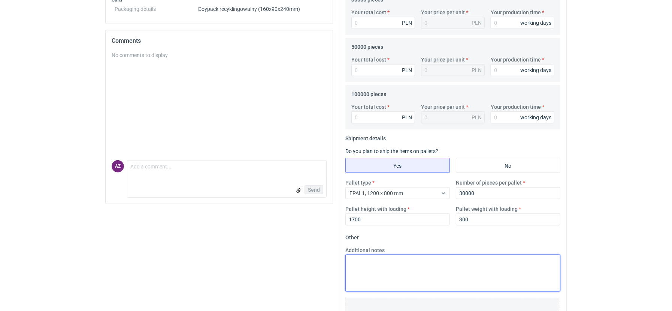
click at [363, 269] on textarea "Additional notes" at bounding box center [452, 272] width 215 height 37
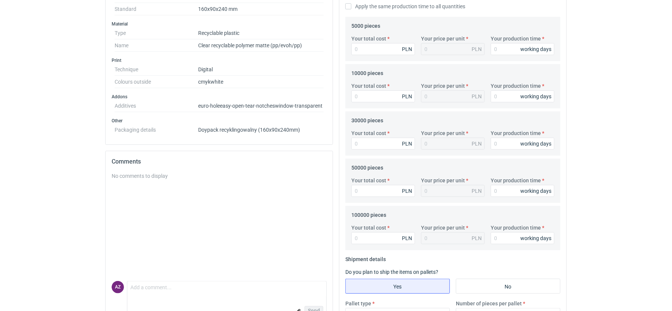
scroll to position [256, 0]
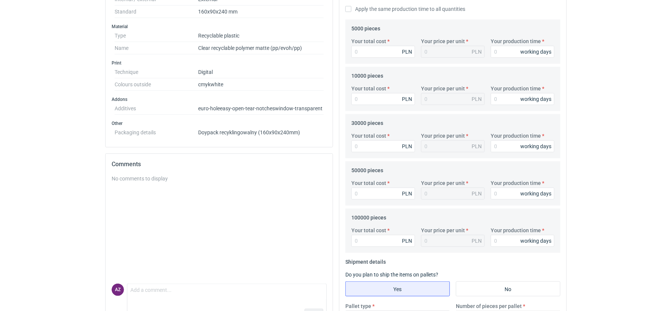
type textarea "Vendor: LabelProfi"
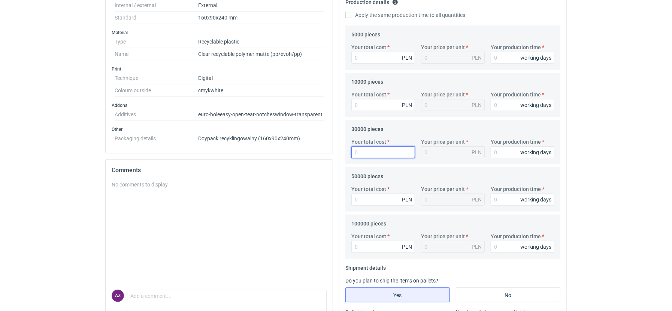
click at [365, 151] on input "Your total cost" at bounding box center [383, 152] width 64 height 12
type input "9230"
type input "0.31"
type input "9230"
click at [504, 56] on input "Your production time" at bounding box center [523, 58] width 64 height 12
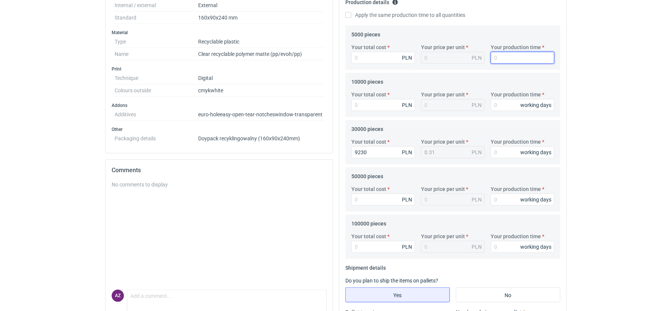
type input "0"
type input "20"
click at [350, 16] on input "Apply the same production time to all quantities" at bounding box center [348, 15] width 6 height 6
checkbox input "true"
type input "20"
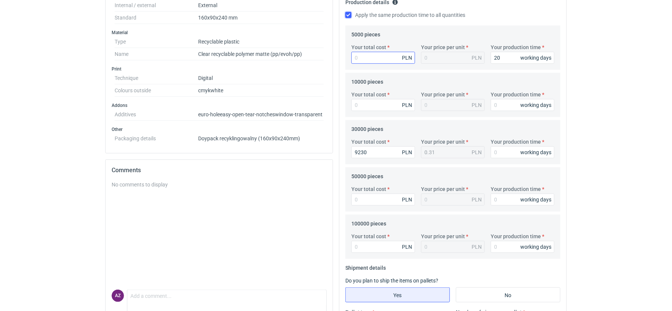
type input "20"
click at [371, 57] on input "Your total cost" at bounding box center [383, 58] width 64 height 12
click at [370, 56] on input "Your total cost" at bounding box center [383, 58] width 64 height 12
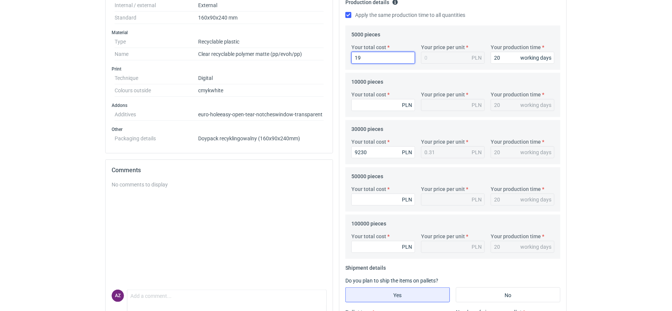
type input "197"
type input "0.04"
type input "1975"
type input "0.4"
type input "1975"
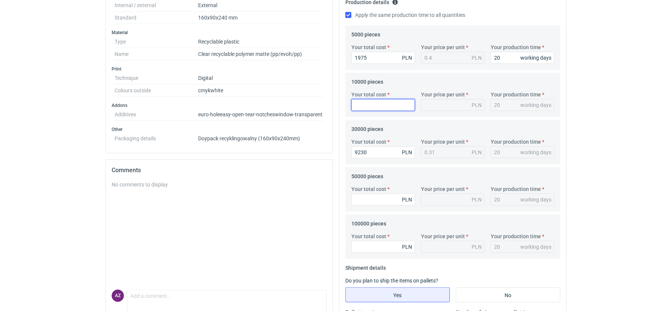
click at [359, 103] on input "Your total cost" at bounding box center [383, 105] width 64 height 12
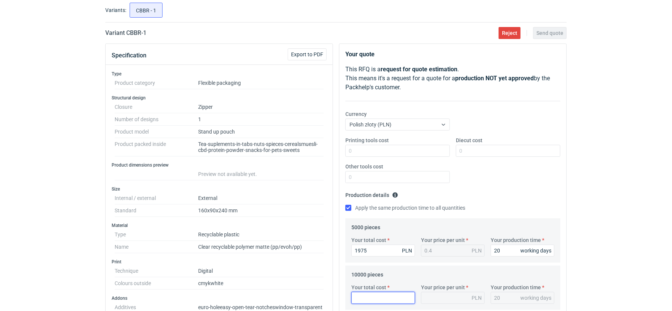
scroll to position [48, 0]
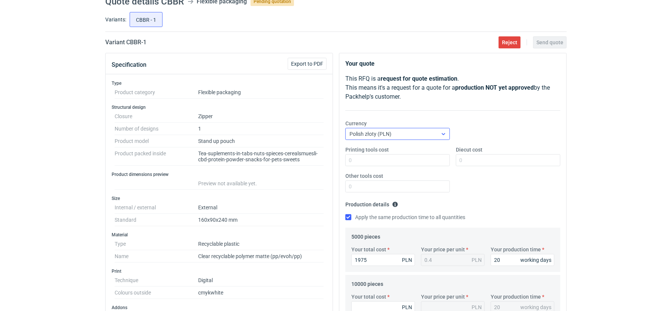
click at [389, 138] on div "Polish złoty (PLN)" at bounding box center [392, 134] width 92 height 10
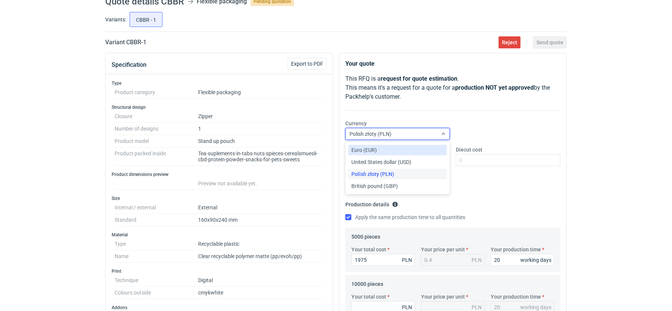
click at [382, 150] on div "Euro (EUR)" at bounding box center [397, 149] width 93 height 7
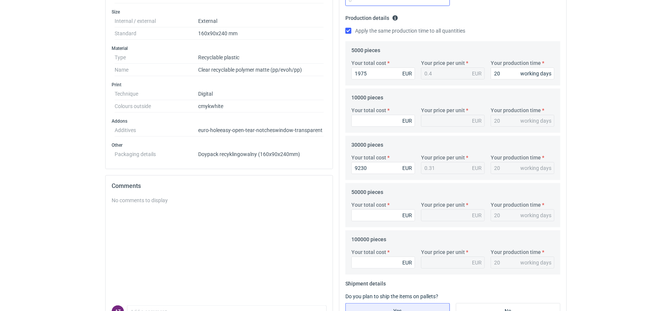
scroll to position [235, 0]
click at [375, 122] on input "Your total cost" at bounding box center [383, 120] width 64 height 12
type input "3425"
type input "0.34"
type input "3425"
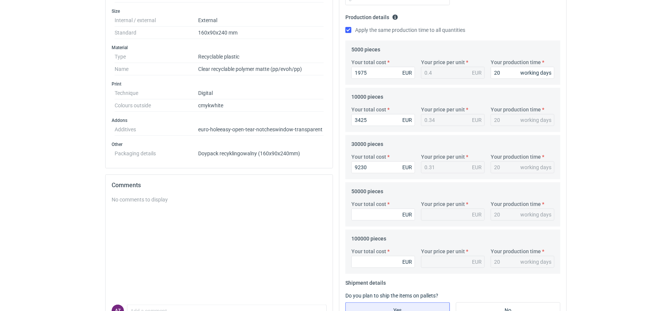
click at [387, 141] on fieldset "30000 pieces Your total cost 9230 EUR Your price per unit 0.31 EUR Your product…" at bounding box center [452, 158] width 203 height 41
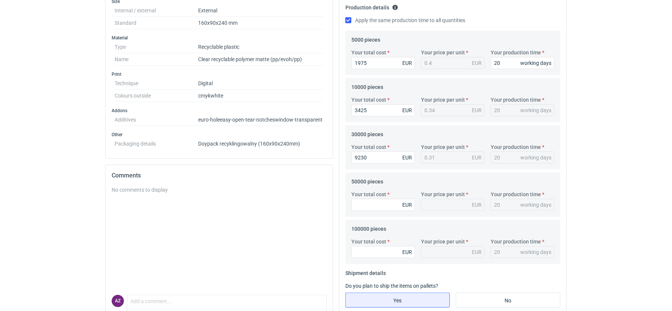
scroll to position [245, 0]
click at [368, 202] on input "Your total cost" at bounding box center [383, 204] width 64 height 12
type input "15035"
type input "0.3"
type input "15035"
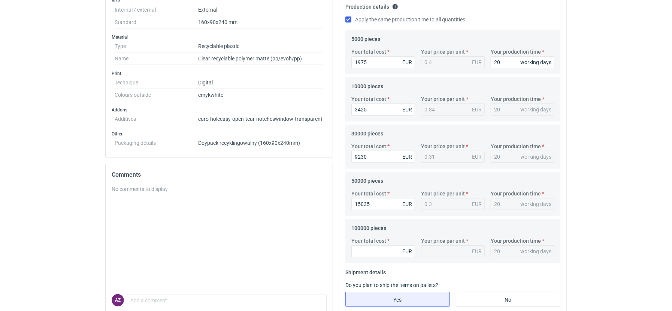
click at [374, 219] on div "100000 pieces Your total cost EUR Your price per unit EUR Your production time …" at bounding box center [452, 241] width 215 height 44
click at [368, 252] on input "Your total cost" at bounding box center [383, 251] width 64 height 12
type input "29550"
type input "0.3"
click at [401, 264] on form "Production details Please provide the expected time of production in working da…" at bounding box center [452, 133] width 215 height 265
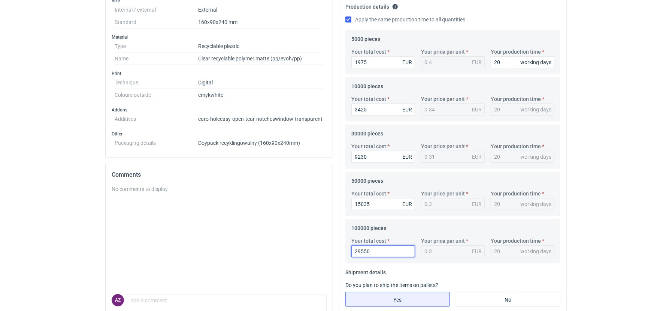
type input "2955"
type input "0.03"
type input "29543"
type input "0.3"
click at [405, 268] on fieldset "Shipment details Do you plan to ship the items on pallets? Yes No Pallet type E…" at bounding box center [452, 315] width 215 height 99
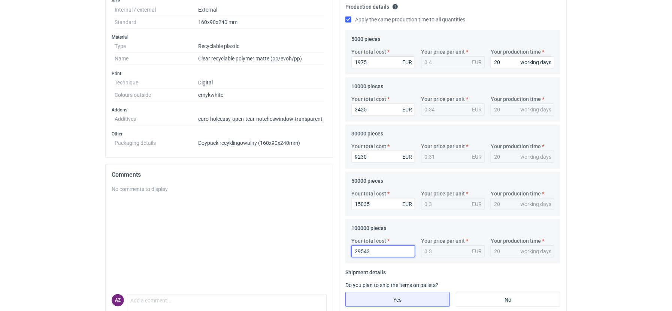
click at [382, 250] on input "29543" at bounding box center [383, 251] width 64 height 12
type input "295"
type input "29550"
type input "0.3"
type input "29550"
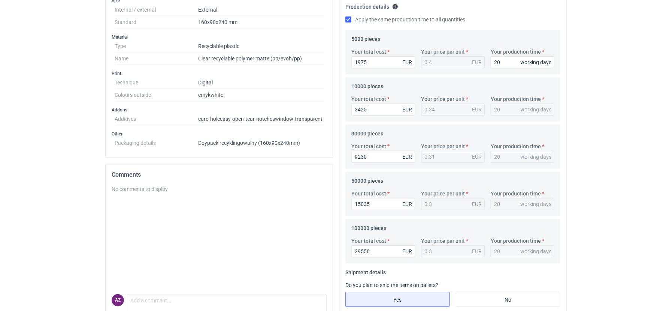
click at [424, 266] on fieldset "Shipment details Do you plan to ship the items on pallets? Yes No Pallet type E…" at bounding box center [452, 315] width 215 height 99
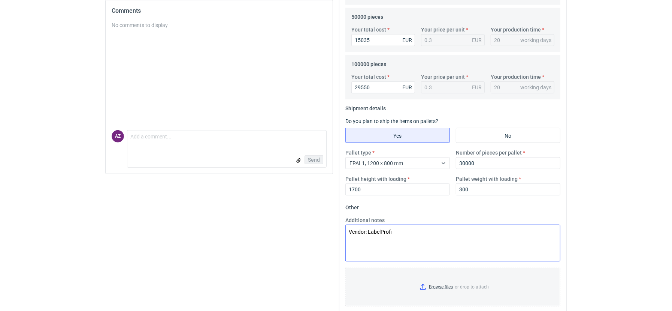
scroll to position [412, 0]
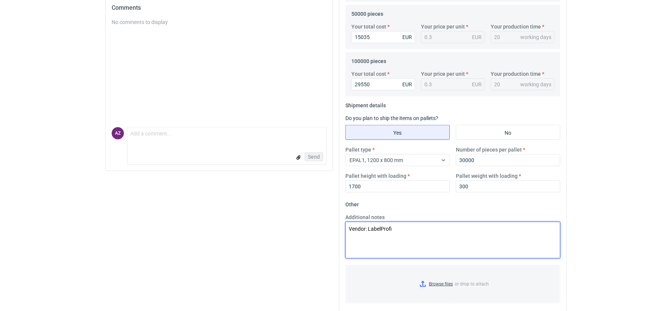
click at [435, 226] on textarea "Vendor: LabelProfi" at bounding box center [452, 239] width 215 height 37
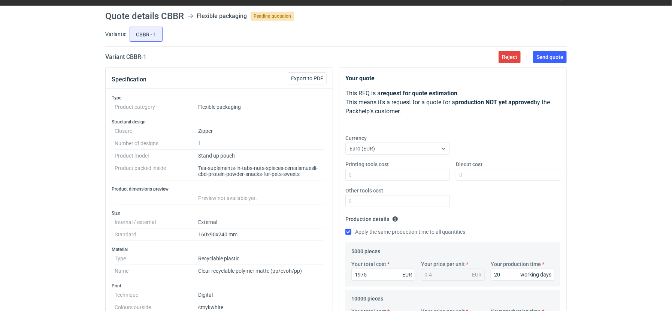
scroll to position [0, 0]
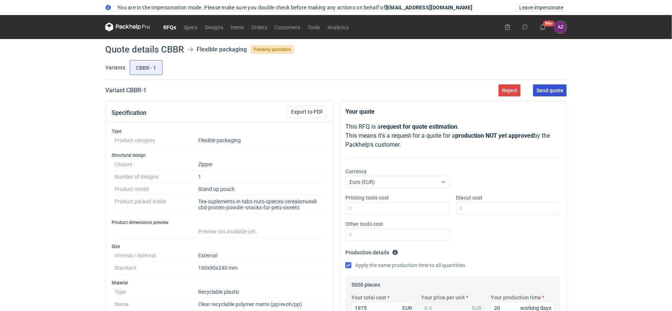
type textarea "Vendor: LabelProfi (kalkulator)"
click at [552, 89] on span "Send quote" at bounding box center [550, 90] width 27 height 5
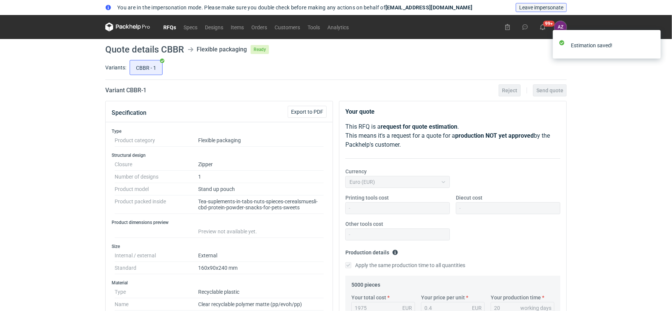
click at [529, 7] on span "Leave impersonate" at bounding box center [541, 7] width 44 height 5
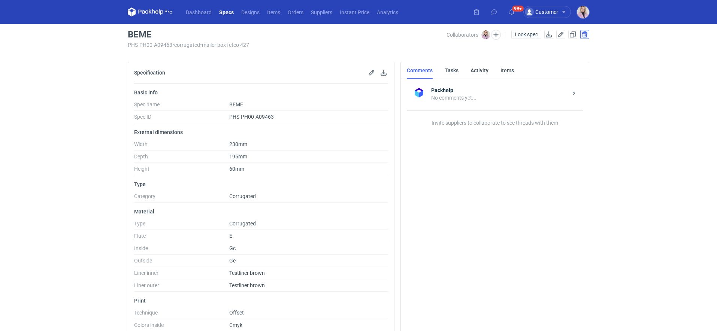
click at [584, 36] on button "button" at bounding box center [584, 34] width 9 height 9
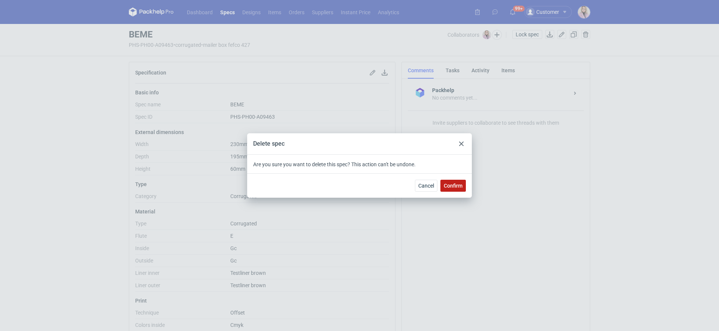
click at [452, 187] on span "Confirm" at bounding box center [453, 185] width 19 height 5
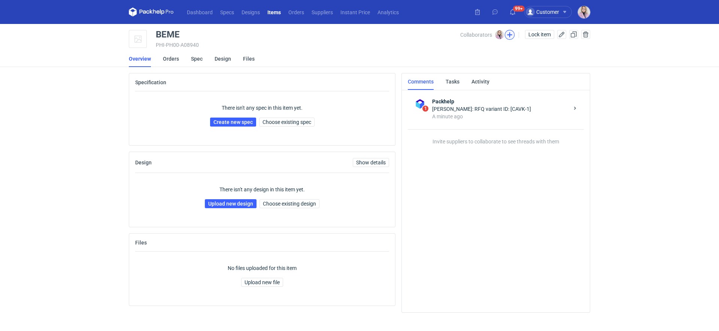
click at [510, 34] on button "button" at bounding box center [510, 35] width 10 height 10
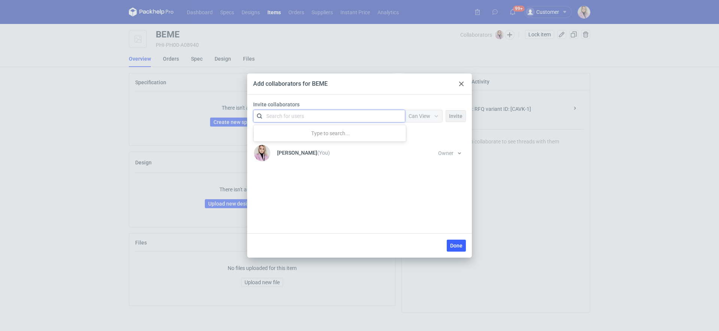
click at [333, 112] on div "Search for users" at bounding box center [328, 116] width 130 height 10
type input "marex"
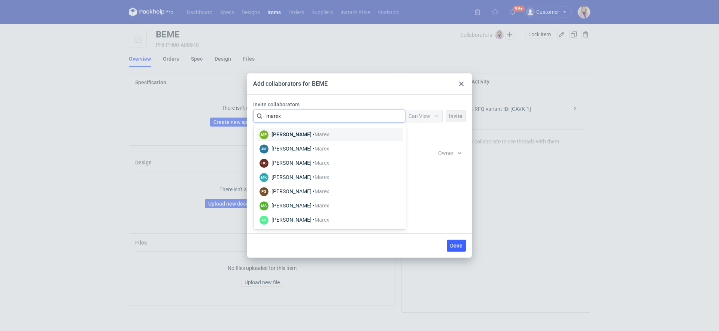
click at [290, 133] on div "Magdalena Polakowska • Marex" at bounding box center [301, 134] width 58 height 7
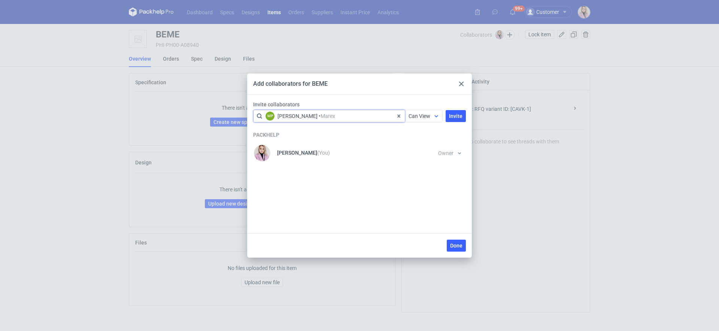
click at [413, 112] on div "Can View" at bounding box center [420, 115] width 22 height 7
click at [412, 142] on span "Can Edit" at bounding box center [421, 145] width 19 height 7
click at [453, 112] on button "Invite" at bounding box center [456, 116] width 20 height 12
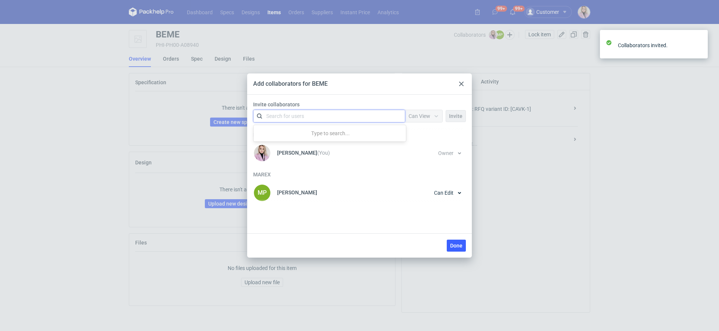
click at [352, 117] on div "Search for users" at bounding box center [328, 116] width 130 height 10
type input "marex"
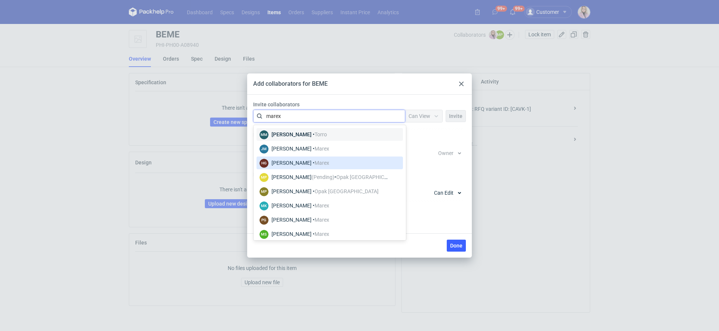
click at [317, 162] on div "Hubert Gołębiewski • Marex" at bounding box center [301, 162] width 58 height 7
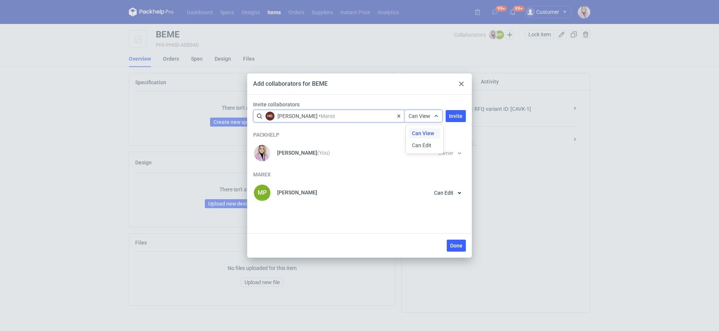
click at [421, 117] on span "Can View" at bounding box center [420, 116] width 22 height 6
click at [422, 147] on span "Can Edit" at bounding box center [421, 145] width 19 height 7
click at [456, 111] on button "Invite" at bounding box center [456, 116] width 20 height 12
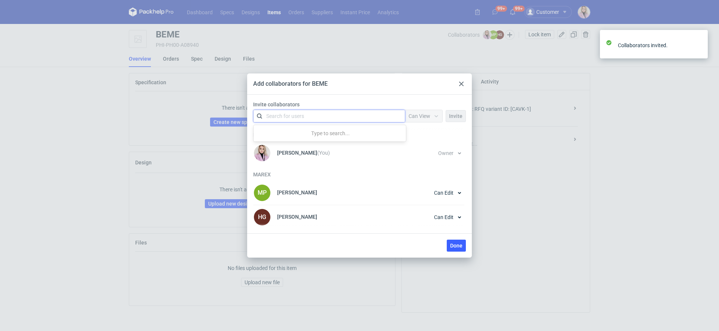
click at [342, 117] on div "Search for users" at bounding box center [328, 116] width 130 height 10
type input "marex"
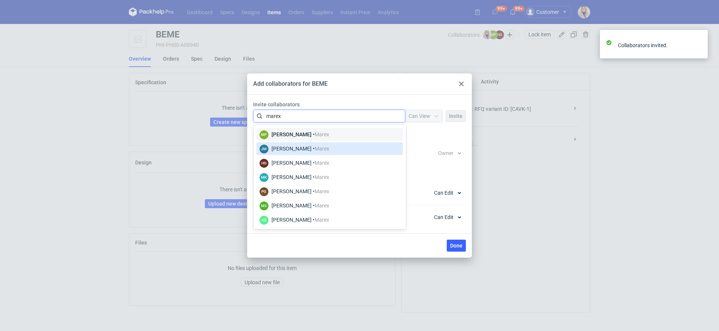
click at [318, 153] on div "JM Joanna Myślak • Marex" at bounding box center [295, 149] width 70 height 10
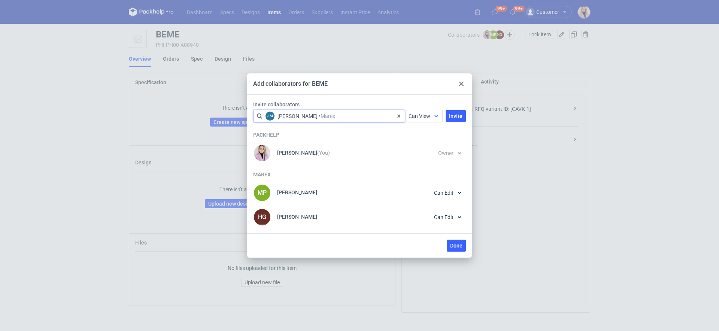
click at [426, 115] on span "Can View" at bounding box center [420, 116] width 22 height 6
click at [425, 146] on span "Can Edit" at bounding box center [421, 145] width 19 height 7
click at [451, 109] on div "Invite collaborators option <div title="Joanna Myślak • Marex (joanna.myslak@ma…" at bounding box center [359, 113] width 219 height 25
click at [452, 112] on button "Invite" at bounding box center [456, 116] width 20 height 12
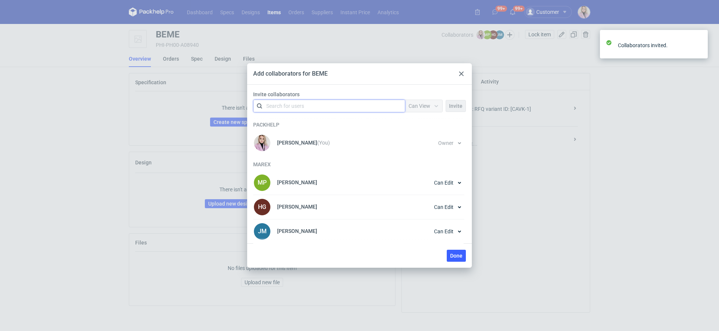
click at [317, 109] on div "Search for users" at bounding box center [328, 106] width 130 height 10
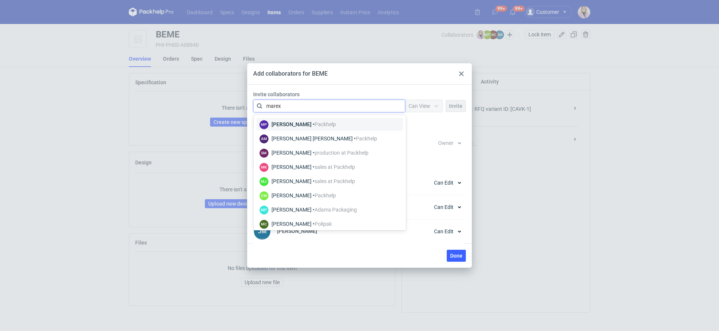
click at [310, 115] on div "MP Marcin Paśko • Packhelp AM Angelina Marc • Packhelp SM Sebastian Markut • pr…" at bounding box center [330, 172] width 153 height 115
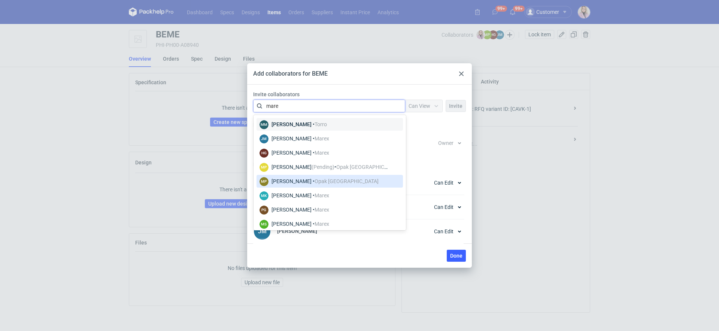
type input "marex"
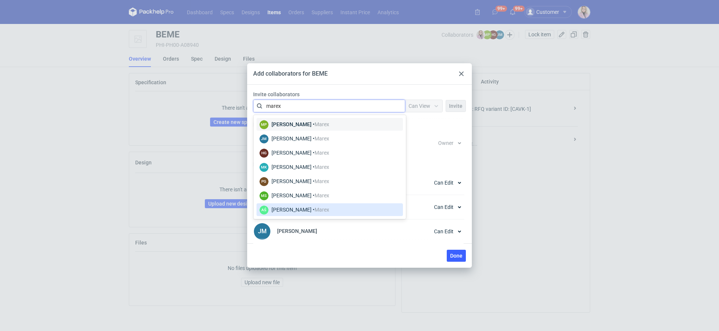
click at [302, 210] on div "Adrian Świerżewski • Marex" at bounding box center [301, 209] width 58 height 7
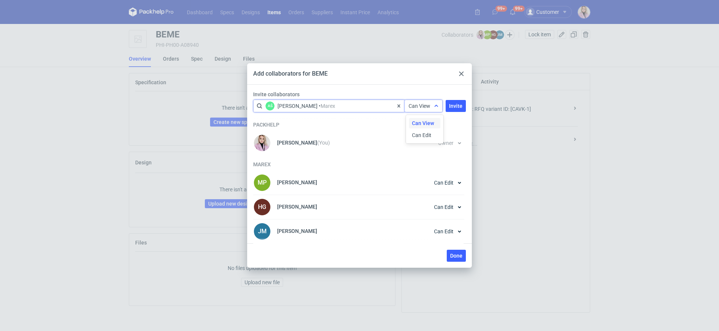
click at [425, 109] on div "Can View" at bounding box center [420, 105] width 22 height 7
click at [425, 132] on span "Can Edit" at bounding box center [421, 135] width 19 height 7
click at [456, 105] on span "Invite" at bounding box center [455, 105] width 13 height 5
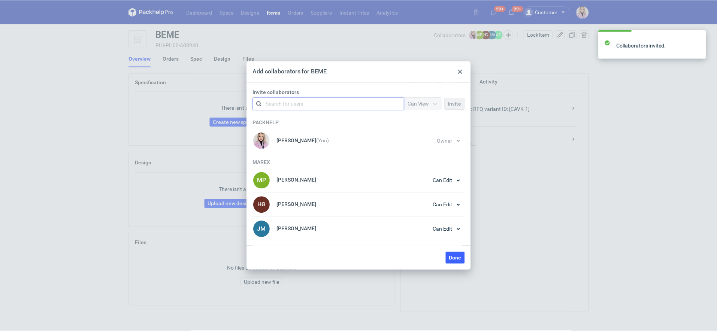
scroll to position [19, 0]
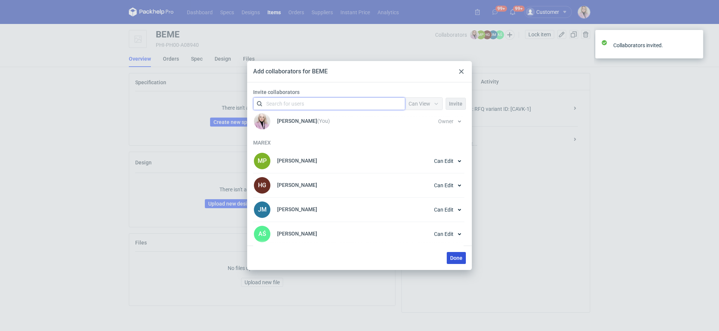
click at [458, 259] on span "Done" at bounding box center [456, 258] width 12 height 5
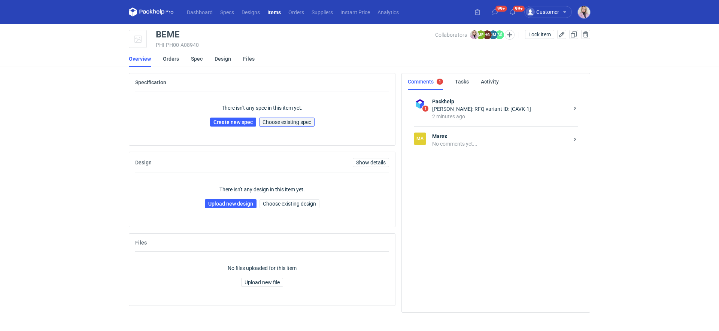
click at [280, 121] on span "Choose existing spec" at bounding box center [287, 122] width 49 height 5
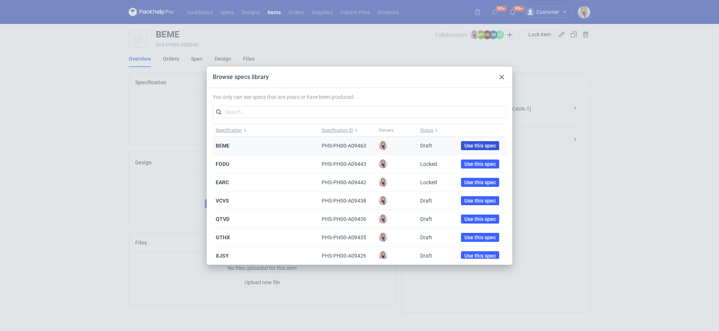
click at [465, 146] on span "Use this spec" at bounding box center [480, 145] width 31 height 5
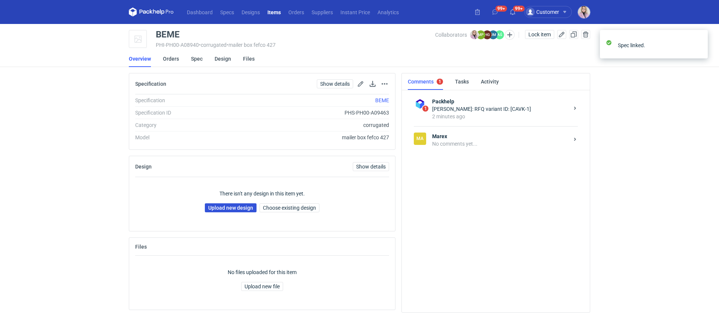
click at [223, 207] on link "Upload new design" at bounding box center [231, 207] width 52 height 9
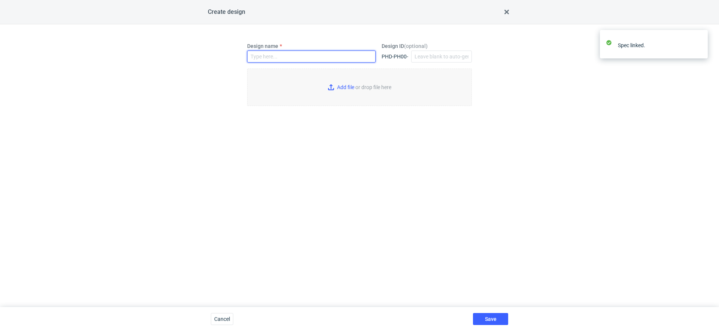
click at [265, 61] on input "Design name" at bounding box center [311, 57] width 129 height 12
paste input "BEME"
type input "BEME"
type input "C:\fakepath\ostro__custom____BEME__d00__oR025709907.pdf"
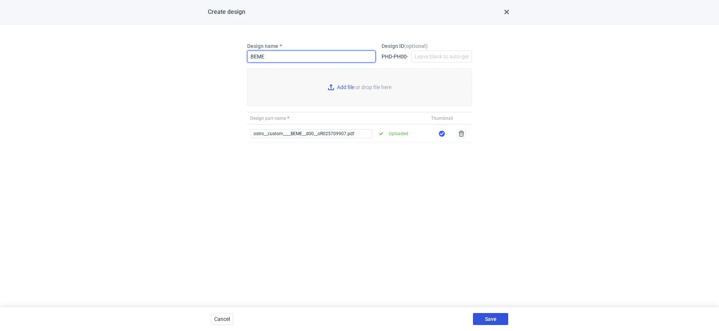
type input "BEME"
click at [491, 317] on span "Save" at bounding box center [491, 319] width 12 height 5
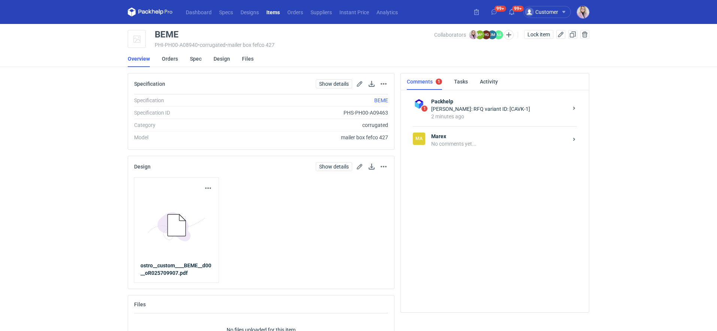
click at [467, 136] on strong "Marex" at bounding box center [499, 136] width 137 height 7
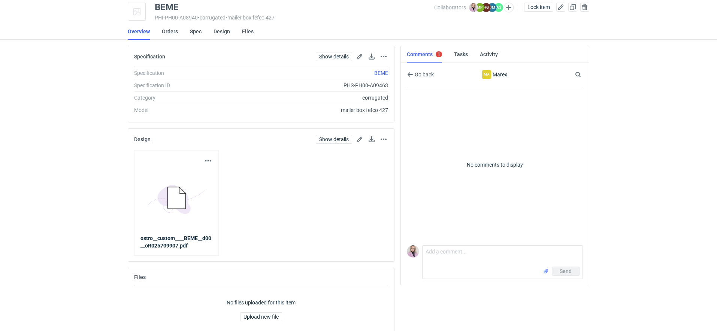
scroll to position [42, 0]
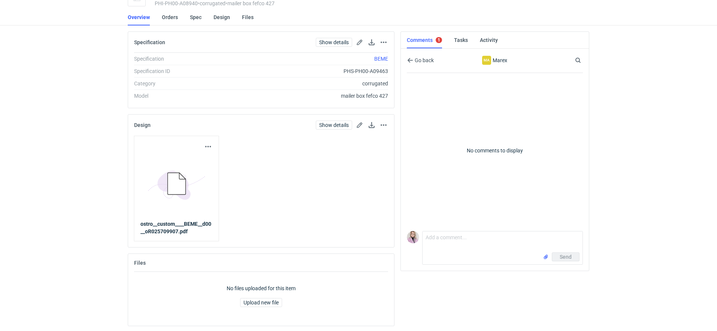
click at [440, 254] on div "Send" at bounding box center [503, 259] width 160 height 12
click at [444, 240] on textarea "Comment message" at bounding box center [503, 242] width 160 height 21
paste textarea "CAVK - 2"
paste textarea "BIDU"
type textarea "Wycena CAVK - 2, do przygotowania pliku użyliśmy siatki z poprzedniego zamówien…"
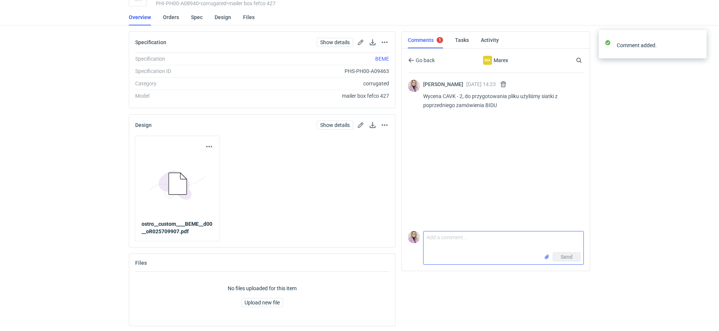
scroll to position [0, 0]
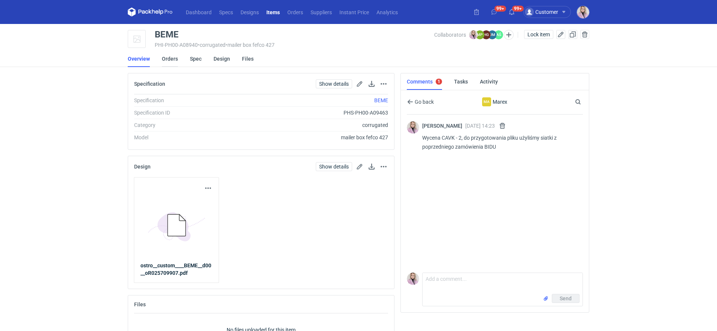
click at [167, 61] on link "Orders" at bounding box center [170, 59] width 16 height 16
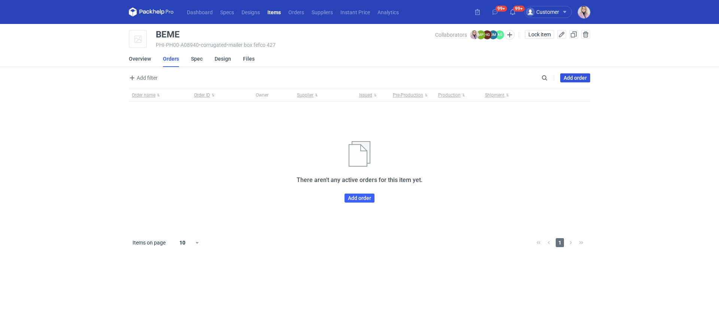
click at [578, 76] on link "Add order" at bounding box center [576, 77] width 30 height 9
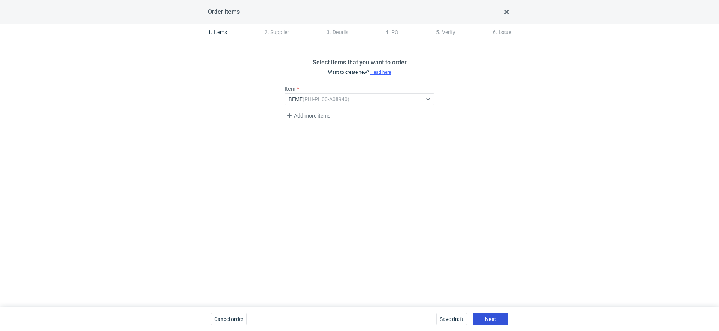
click at [488, 316] on button "Next" at bounding box center [490, 319] width 35 height 12
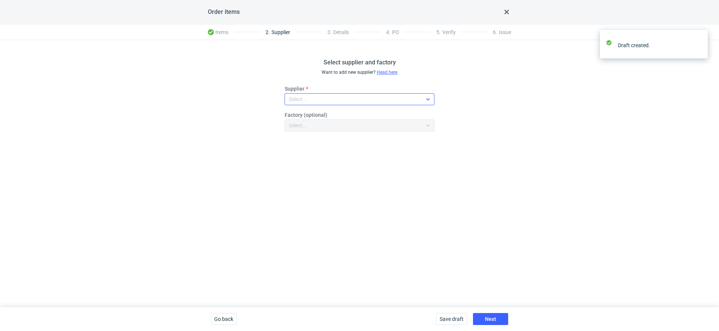
click at [307, 101] on div "Select..." at bounding box center [353, 99] width 137 height 10
type input "mare"
click at [304, 119] on span "Marex" at bounding box center [307, 116] width 15 height 7
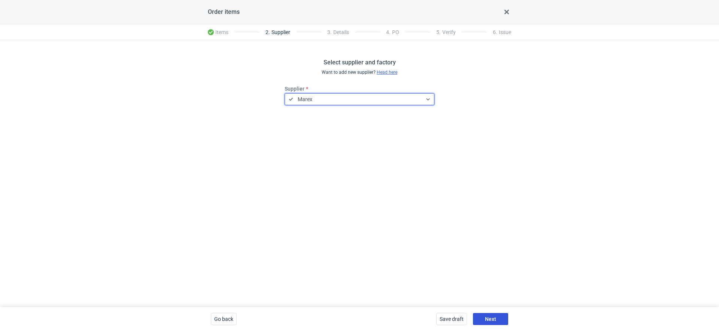
click at [496, 323] on button "Next" at bounding box center [490, 319] width 35 height 12
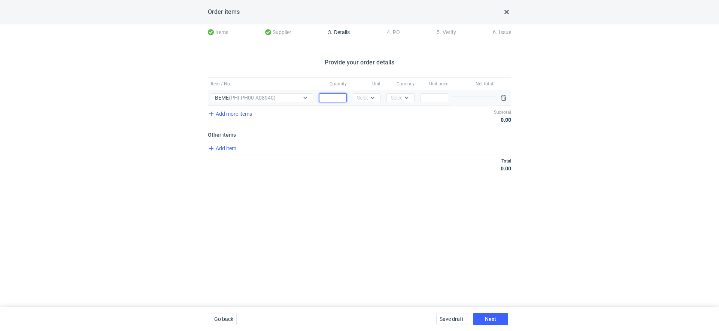
click at [331, 100] on input "Quantity" at bounding box center [333, 97] width 28 height 9
type input "1000"
click at [369, 99] on div at bounding box center [372, 98] width 9 height 6
click at [369, 113] on div "pcs" at bounding box center [367, 112] width 16 height 7
click at [397, 98] on div "Select..." at bounding box center [400, 97] width 18 height 7
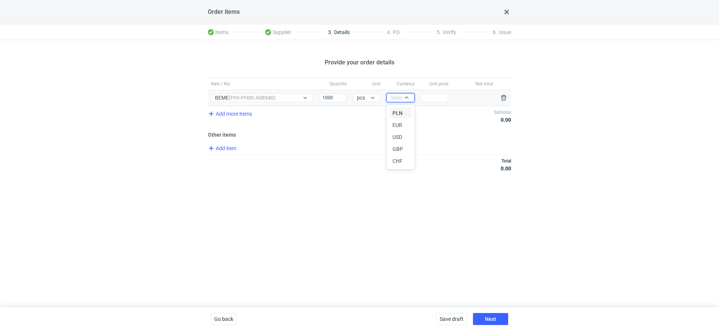
click at [403, 112] on div "PLN" at bounding box center [401, 112] width 16 height 7
click at [442, 95] on input "Price" at bounding box center [435, 97] width 28 height 9
type input "6"
type input "6.52"
click at [499, 319] on button "Next" at bounding box center [490, 319] width 35 height 12
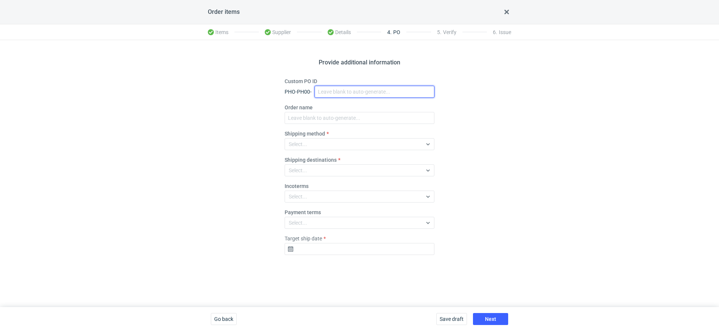
click at [329, 93] on input "Custom PO ID" at bounding box center [375, 92] width 120 height 12
paste input "R025709907_BEME"
type input "R025709907_BEME"
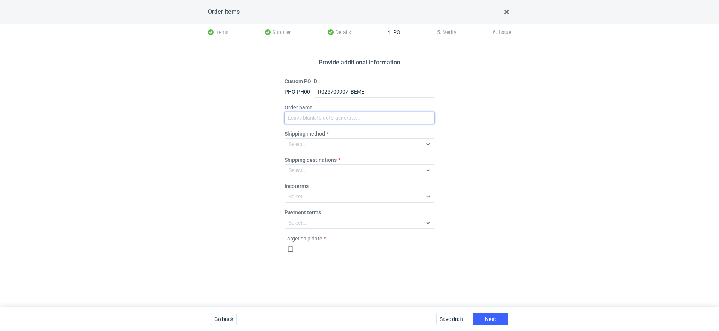
click at [310, 114] on input "Order name" at bounding box center [360, 118] width 150 height 12
paste input "R025709907_BEME"
type input "R025709907_BEME"
click at [308, 173] on div "Select..." at bounding box center [353, 170] width 137 height 10
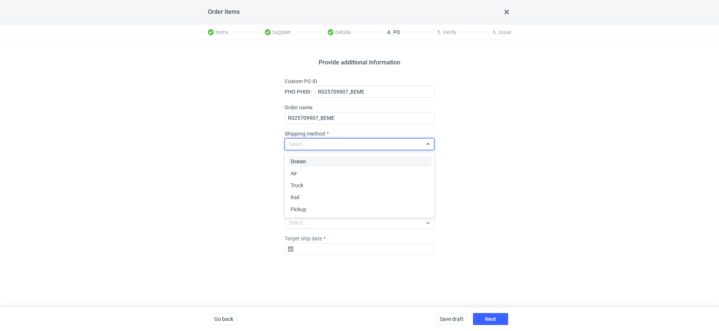
click at [298, 149] on div "Select..." at bounding box center [360, 144] width 150 height 12
click at [302, 208] on span "Pickup" at bounding box center [299, 209] width 16 height 7
click at [301, 222] on div "Select..." at bounding box center [298, 222] width 18 height 7
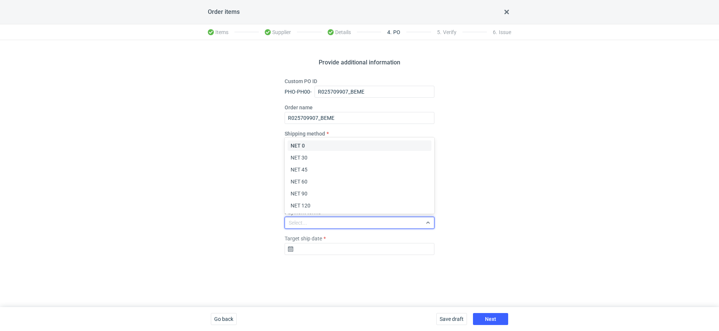
click at [246, 144] on div "Provide additional information Custom PO ID PHO-PH00- R025709907_BEME Order nam…" at bounding box center [359, 173] width 719 height 267
click at [293, 194] on div "Select..." at bounding box center [298, 196] width 18 height 7
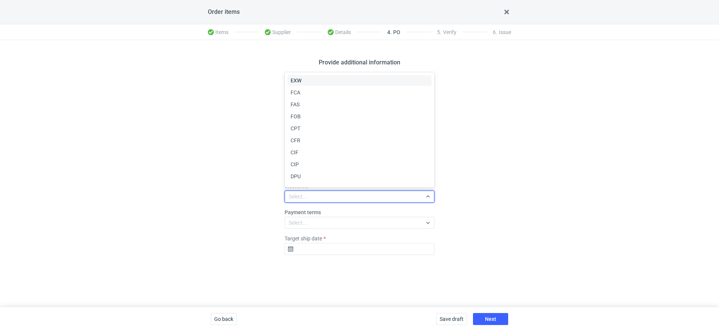
click at [298, 77] on span "EXW" at bounding box center [296, 80] width 11 height 7
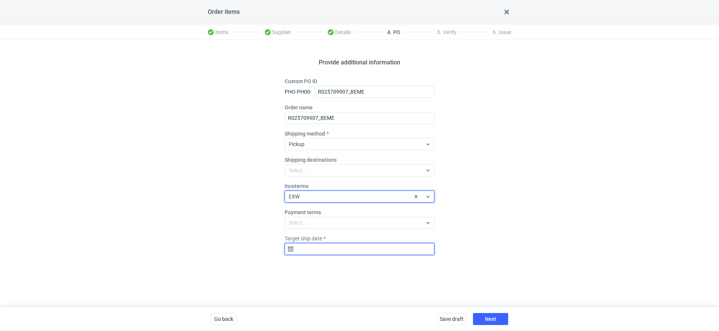
click at [308, 251] on input "Target ship date" at bounding box center [360, 249] width 150 height 12
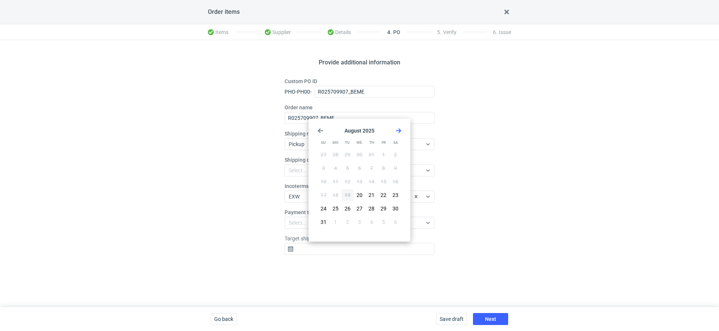
click at [400, 131] on use "Go forward 1 month" at bounding box center [398, 131] width 5 height 4
click at [349, 177] on button "16" at bounding box center [348, 182] width 12 height 12
type input "2025-09-16"
click at [493, 321] on span "Next" at bounding box center [490, 319] width 11 height 5
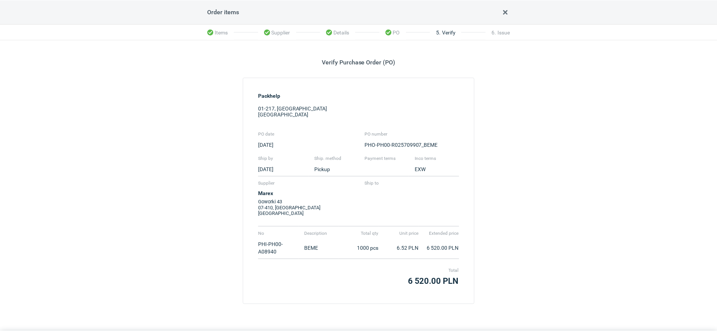
scroll to position [24, 0]
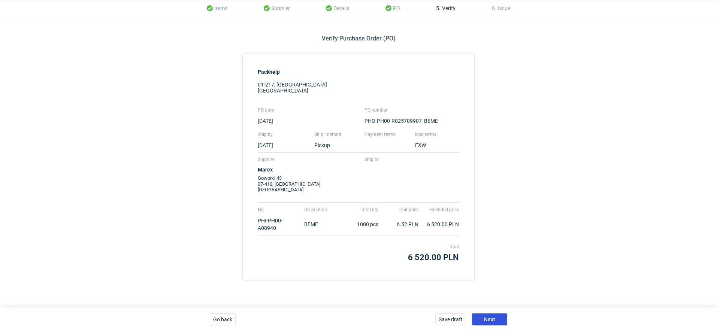
click at [493, 319] on span "Next" at bounding box center [489, 319] width 11 height 5
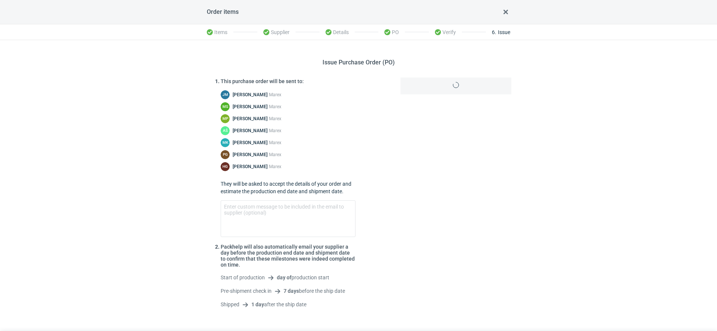
scroll to position [25, 0]
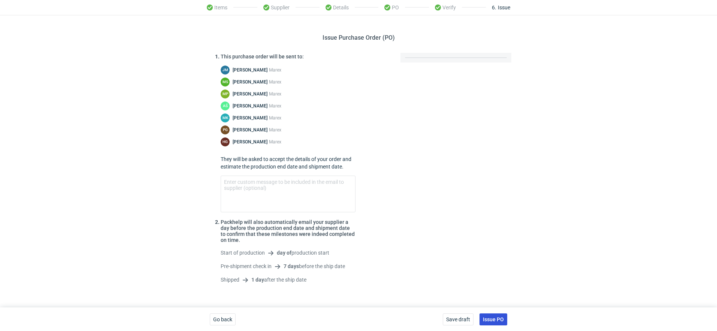
click at [502, 322] on button "Issue PO" at bounding box center [494, 320] width 28 height 12
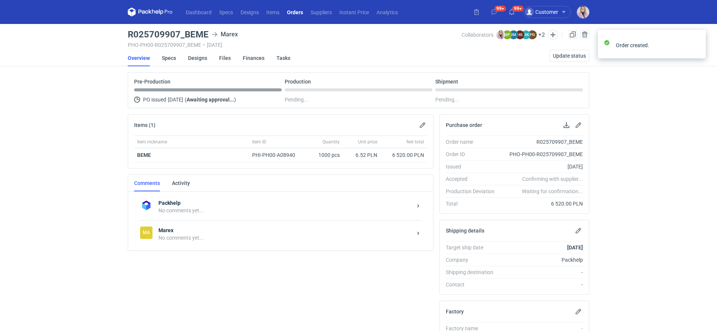
click at [151, 36] on h3 "R025709907_BEME" at bounding box center [168, 34] width 81 height 9
copy h3 "R025709907_BEME"
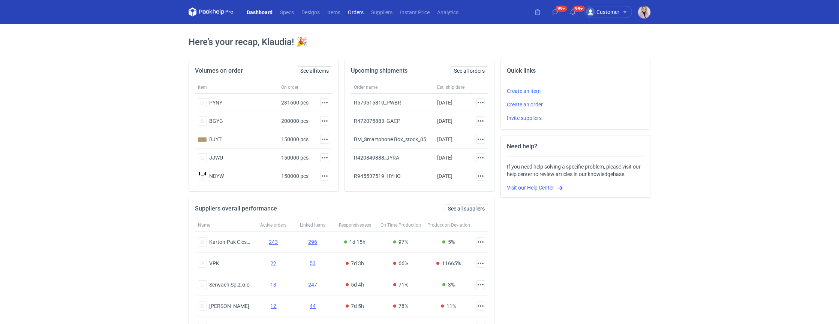
click at [354, 12] on link "Orders" at bounding box center [355, 11] width 23 height 9
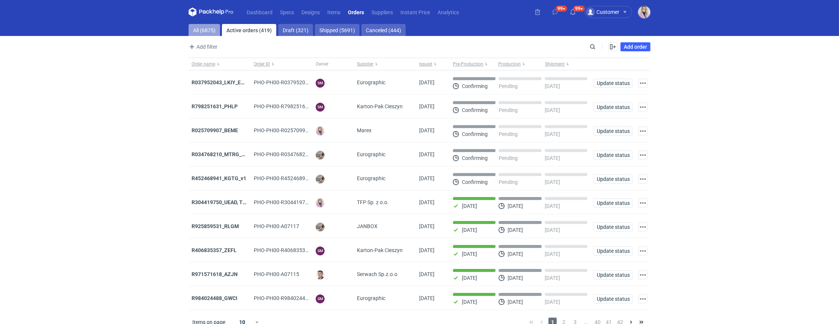
click at [208, 32] on link "All (6875)" at bounding box center [203, 30] width 31 height 12
click at [595, 46] on input "Search" at bounding box center [560, 46] width 74 height 9
paste input "OJJP"
type input "OJJP"
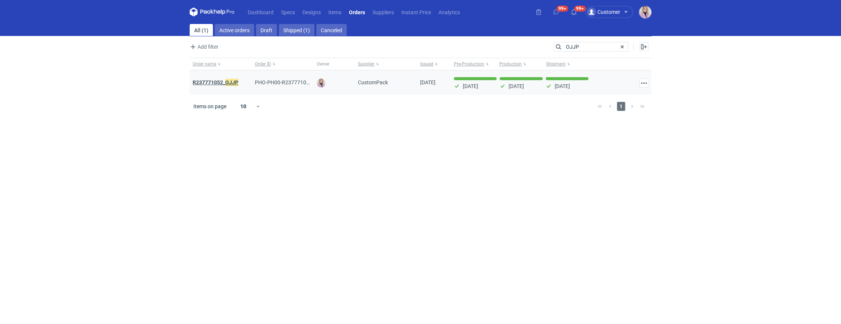
click at [216, 82] on strong "R237771052_ OJJP" at bounding box center [216, 82] width 46 height 8
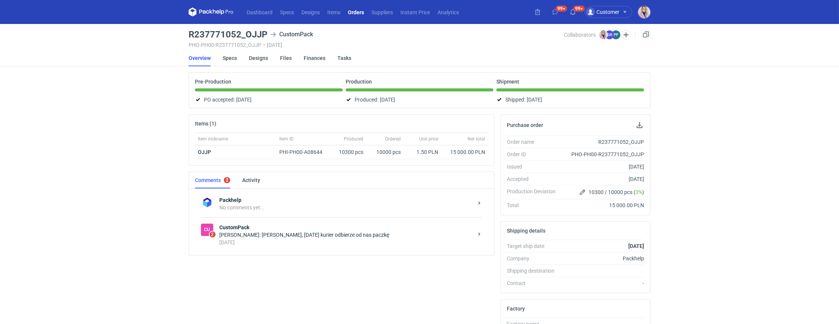
click at [257, 236] on div "Paweł Puch: Pani Klaudio, jutro kurier odbierze od nas paczkę" at bounding box center [346, 234] width 254 height 7
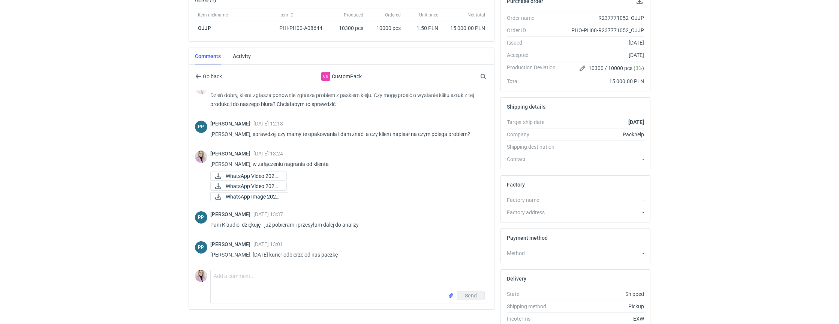
scroll to position [125, 0]
click at [226, 276] on textarea "Comment message" at bounding box center [349, 279] width 277 height 21
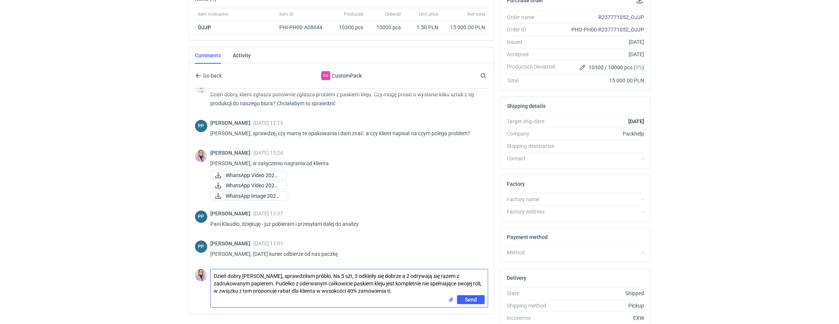
click at [358, 289] on textarea "Dzień dobry Panie Pawle, sprawdziłam próbki. Na 5 szt, 3 odkleiły się dobrze a …" at bounding box center [349, 282] width 277 height 26
click at [416, 290] on textarea "Dzień dobry Panie Pawle, sprawdziłam próbki. Na 5 szt, 3 odkleiły się dobrze a …" at bounding box center [349, 282] width 277 height 26
click at [341, 275] on textarea "Dzień dobry Panie Pawle, sprawdziłam próbki. Na 5 szt, 3 odkleiły się dobrze a …" at bounding box center [349, 282] width 277 height 26
drag, startPoint x: 472, startPoint y: 274, endPoint x: 457, endPoint y: 274, distance: 15.0
click at [455, 274] on textarea "Dzień dobry Panie Pawle, sprawdziłam próbki. Z 5 przesłanych sztuk próbek, 3 od…" at bounding box center [349, 285] width 277 height 33
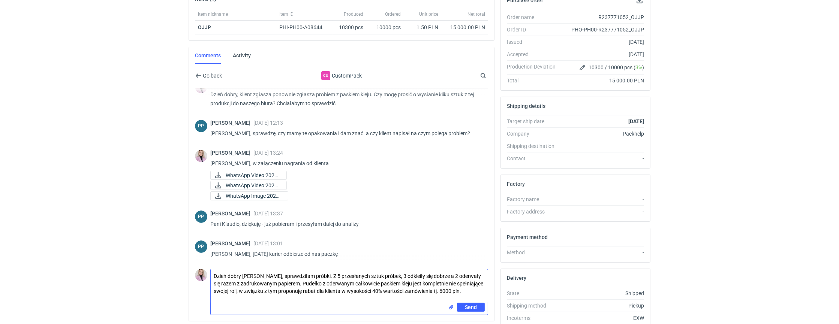
click at [230, 295] on textarea "Dzień dobry Panie Pawle, sprawdziłam próbki. Z 5 przesłanych sztuk próbek, 3 od…" at bounding box center [349, 285] width 277 height 33
click at [387, 273] on textarea "Dzień dobry Panie Pawle, sprawdziłam próbki. Z 5 przesłanych sztuk próbek, 3 od…" at bounding box center [349, 285] width 277 height 33
click at [431, 282] on textarea "Dzień dobry Panie Pawle, sprawdziłam próbki. Z 5 przesłanych sztuk 3 odkleiły s…" at bounding box center [349, 285] width 277 height 33
click at [459, 289] on textarea "Dzień dobry Panie Pawle, sprawdziłam próbki. Z 5 przesłanych sztuk 3 odkleiły s…" at bounding box center [349, 285] width 277 height 33
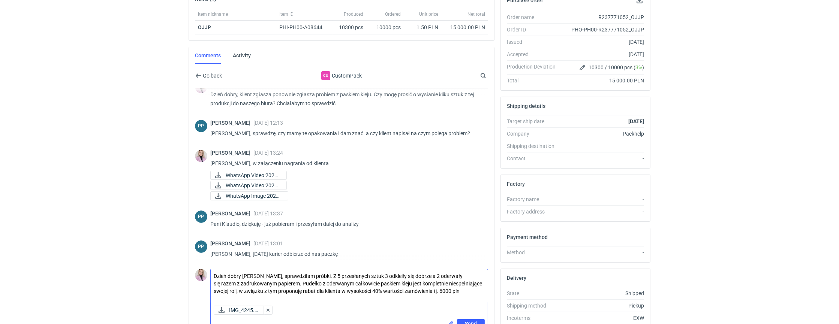
type textarea "Dzień dobry Panie Pawle, sprawdziłam próbki. Z 5 przesłanych sztuk 3 odkleiły s…"
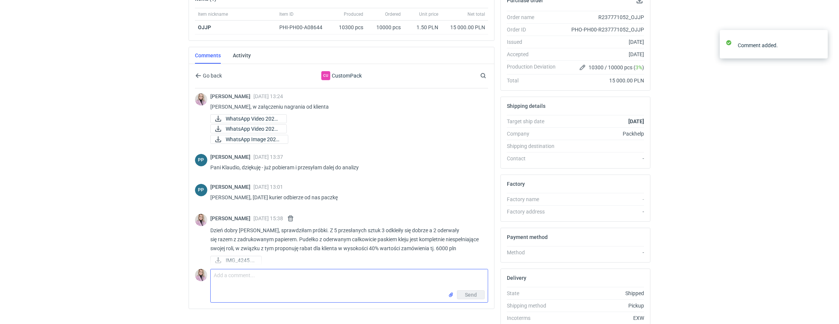
scroll to position [470, 0]
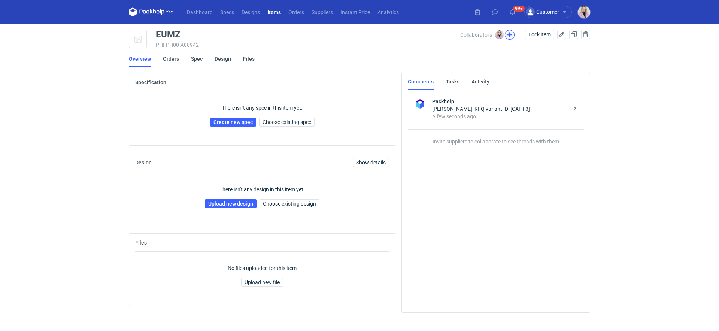
click at [509, 34] on button "button" at bounding box center [510, 35] width 10 height 10
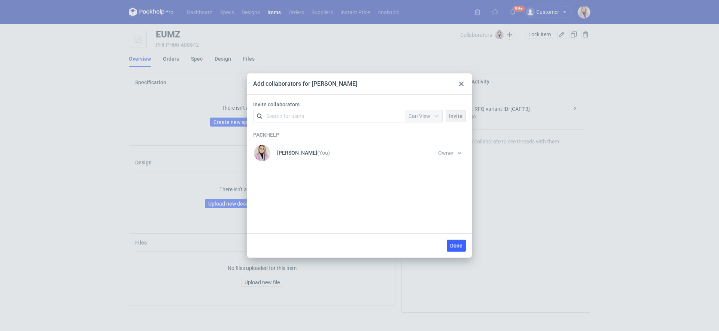
click at [294, 118] on div "Search for users" at bounding box center [285, 115] width 38 height 7
type input "tfp"
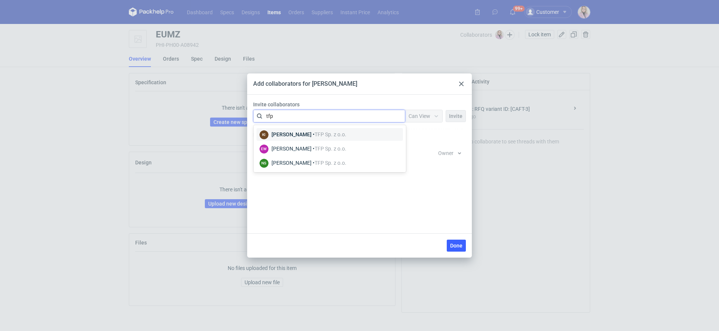
click at [296, 134] on div "[PERSON_NAME] • TFP Sp. z o.o." at bounding box center [309, 134] width 75 height 7
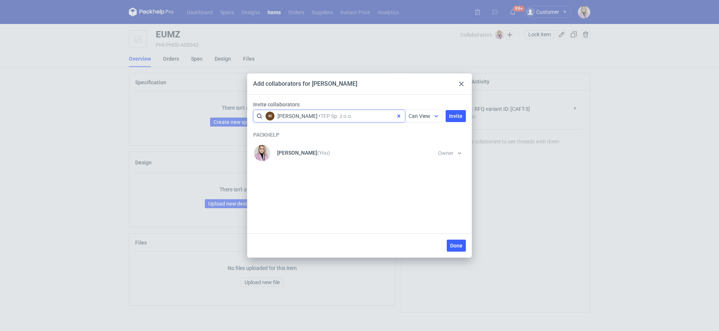
click at [413, 118] on span "Can View" at bounding box center [420, 116] width 22 height 6
click at [421, 151] on div "Can View Can Edit" at bounding box center [425, 139] width 33 height 25
click at [423, 146] on span "Can Edit" at bounding box center [421, 145] width 19 height 7
click at [460, 111] on button "Invite" at bounding box center [456, 116] width 20 height 12
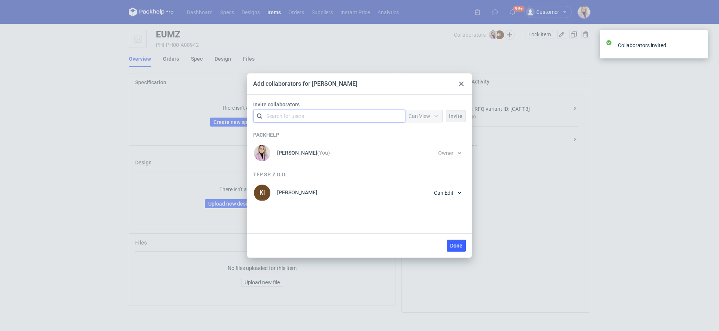
click at [342, 117] on div "Search for users" at bounding box center [328, 116] width 130 height 10
type input "tfp"
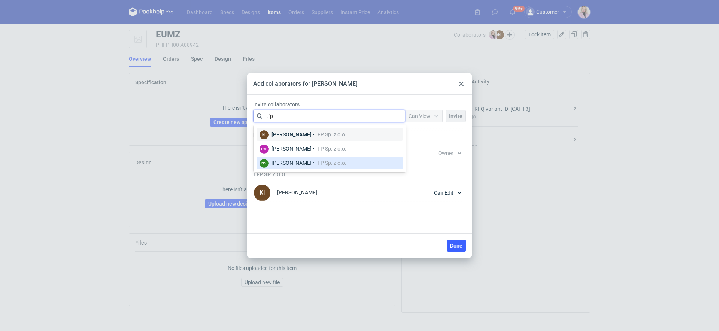
click at [319, 161] on span "TFP Sp. z o.o." at bounding box center [331, 163] width 32 height 6
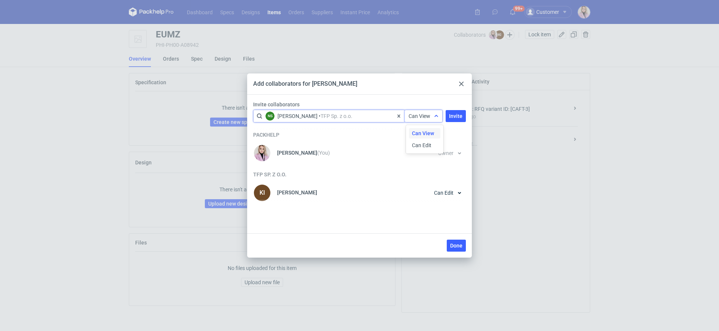
click at [415, 115] on span "Can View" at bounding box center [420, 116] width 22 height 6
click at [415, 148] on span "Can Edit" at bounding box center [421, 145] width 19 height 7
click at [453, 115] on span "Invite" at bounding box center [455, 116] width 13 height 5
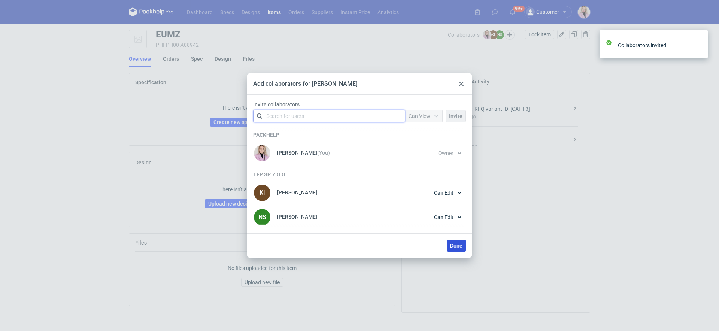
click at [453, 245] on span "Done" at bounding box center [456, 245] width 12 height 5
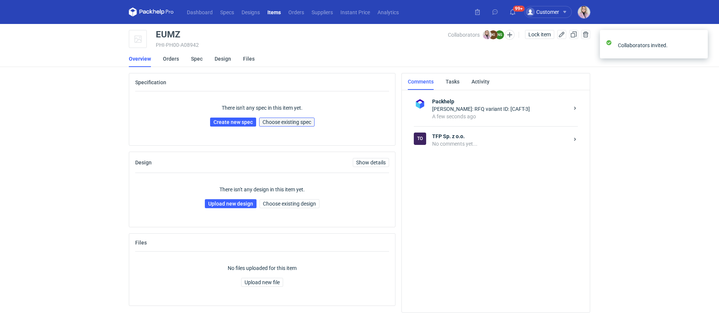
click at [286, 121] on span "Choose existing spec" at bounding box center [287, 122] width 49 height 5
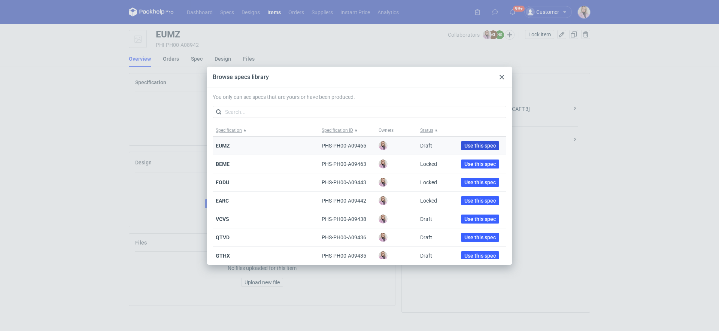
click at [465, 145] on span "Use this spec" at bounding box center [480, 145] width 31 height 5
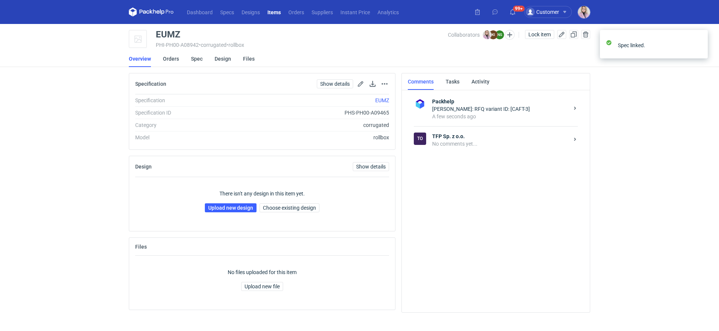
click at [453, 144] on div "No comments yet..." at bounding box center [500, 143] width 137 height 7
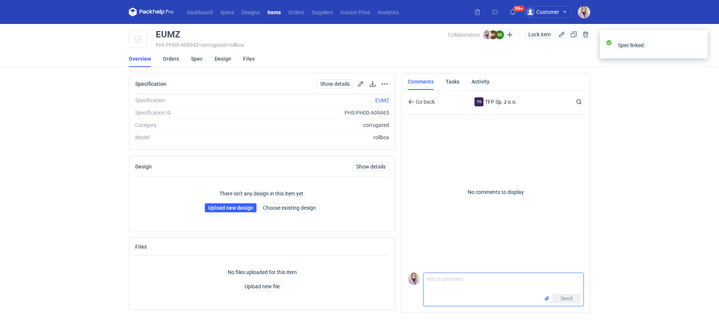
click at [430, 283] on textarea "Comment message" at bounding box center [504, 283] width 160 height 21
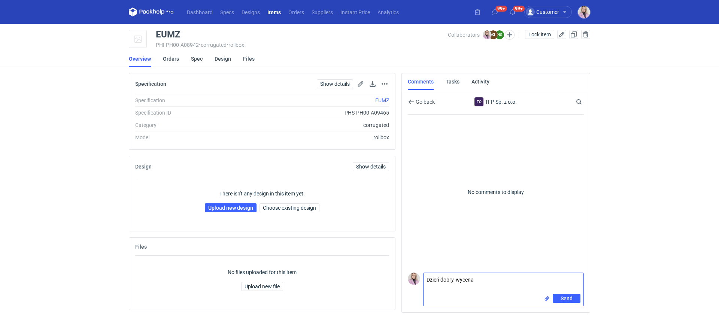
paste textarea "CAFT-3"
click at [426, 287] on textarea "Dzień dobry, wycena CAFT-5" at bounding box center [504, 283] width 160 height 21
click at [502, 284] on textarea "Dzień dobry, wycena CAFT-5" at bounding box center [504, 283] width 160 height 21
click at [549, 298] on input "file" at bounding box center [547, 299] width 6 height 8
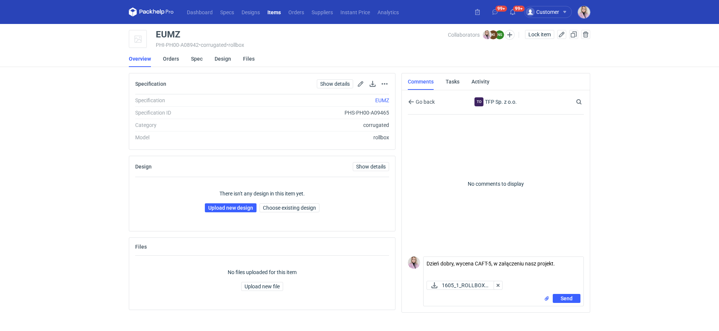
click at [571, 282] on div "1605_1_ROLLBOX_..." at bounding box center [505, 286] width 157 height 10
click at [568, 268] on textarea "Dzień dobry, wycena CAFT-5, w załączeniu nasz projekt." at bounding box center [504, 267] width 160 height 21
type textarea "Dzień dobry, wycena CAFT-5, w załączeniu nasz projekt. Czy możemy na tym przygo…"
click at [567, 296] on span "Send" at bounding box center [567, 298] width 12 height 5
